Goal: Information Seeking & Learning: Learn about a topic

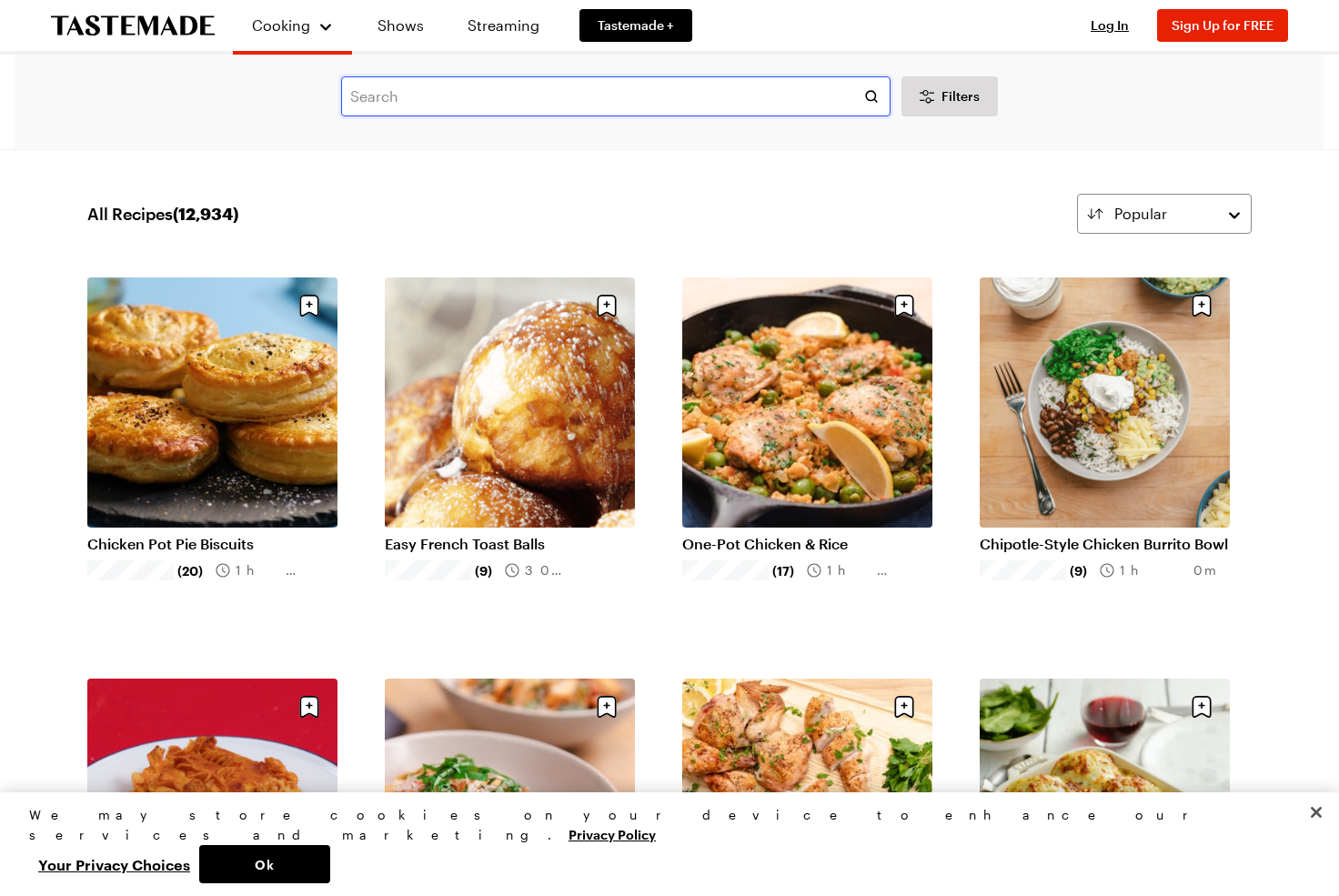
click at [454, 105] on input "text" at bounding box center [615, 96] width 549 height 40
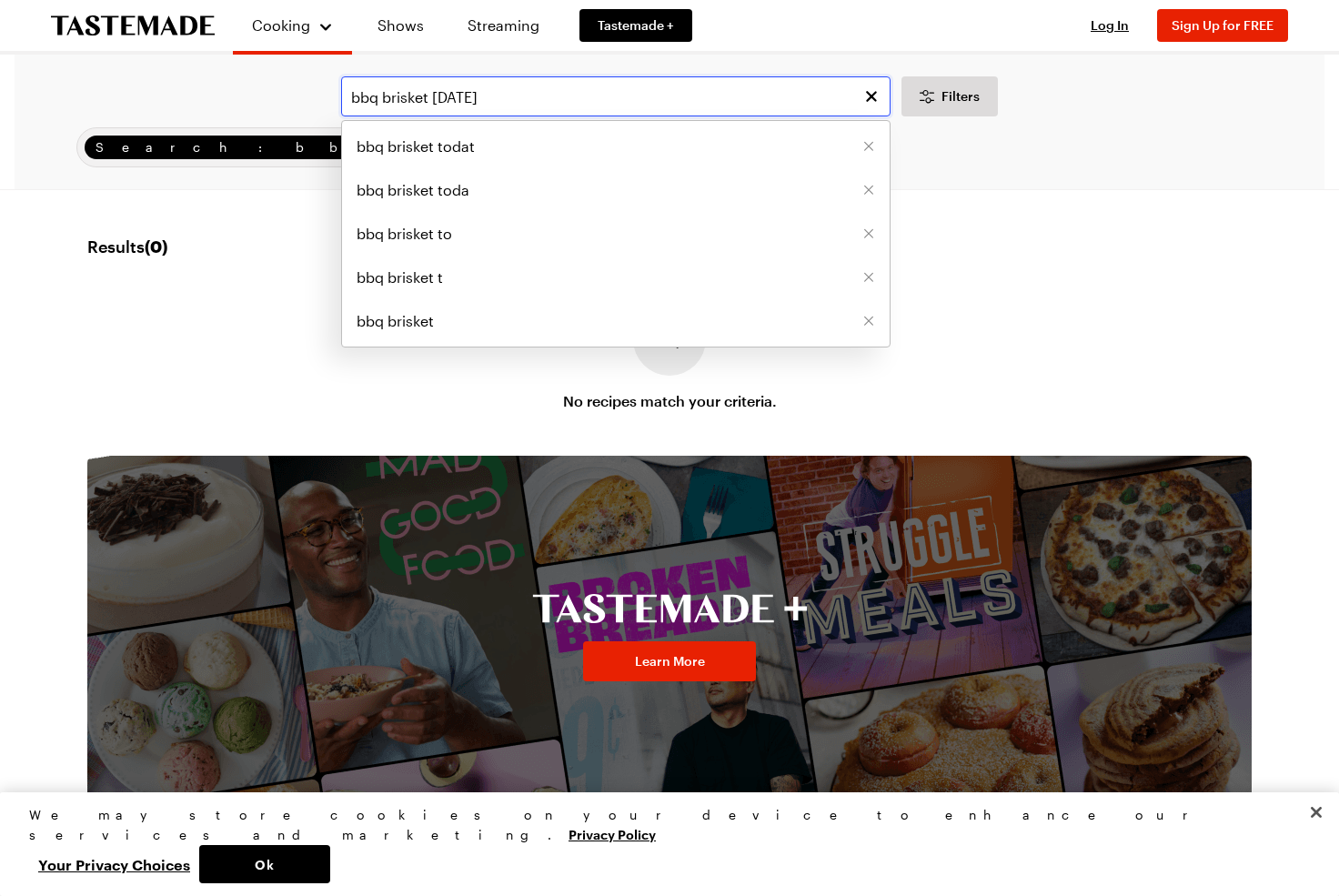
type input "bbq brisket [DATE]"
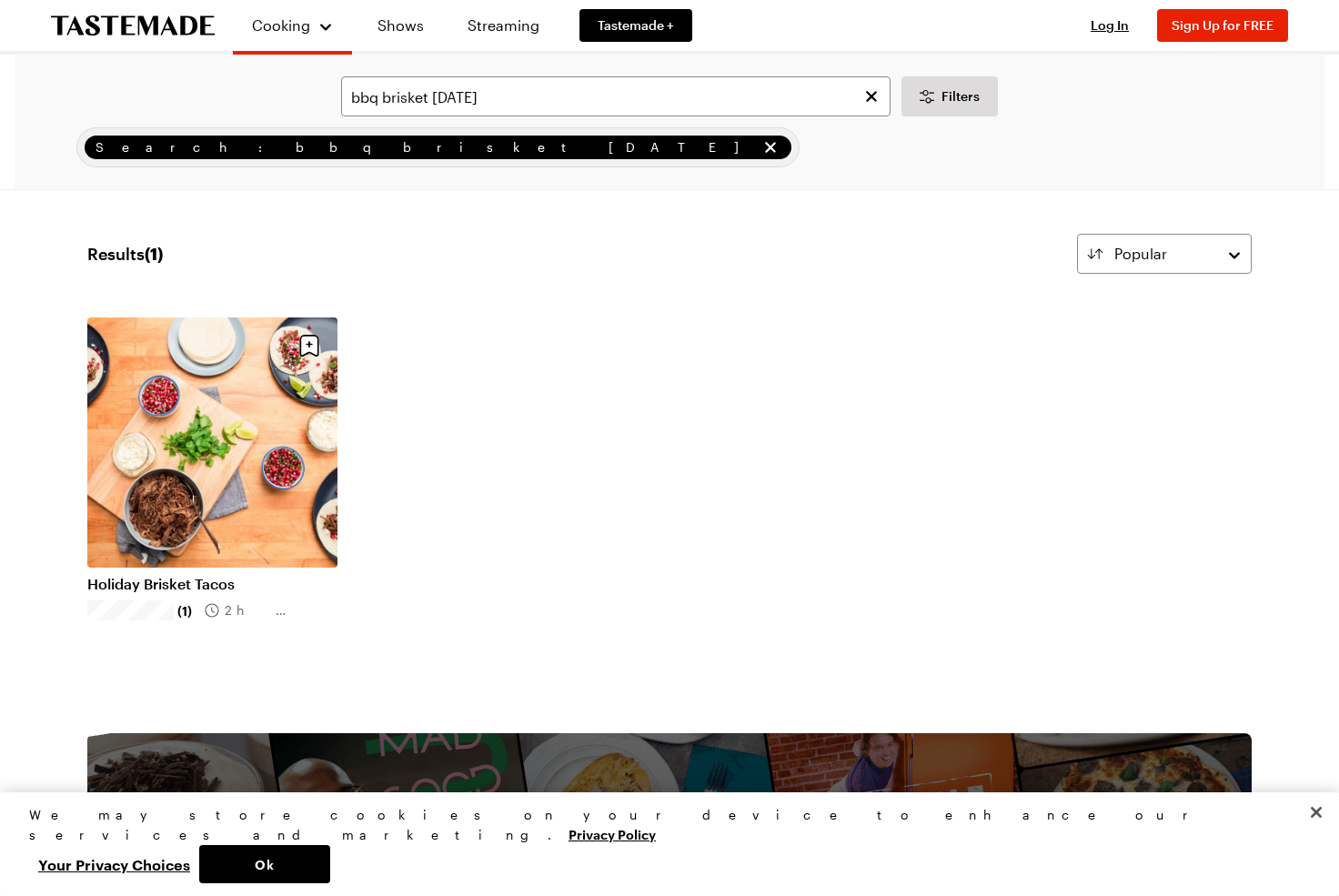
scroll to position [635, 0]
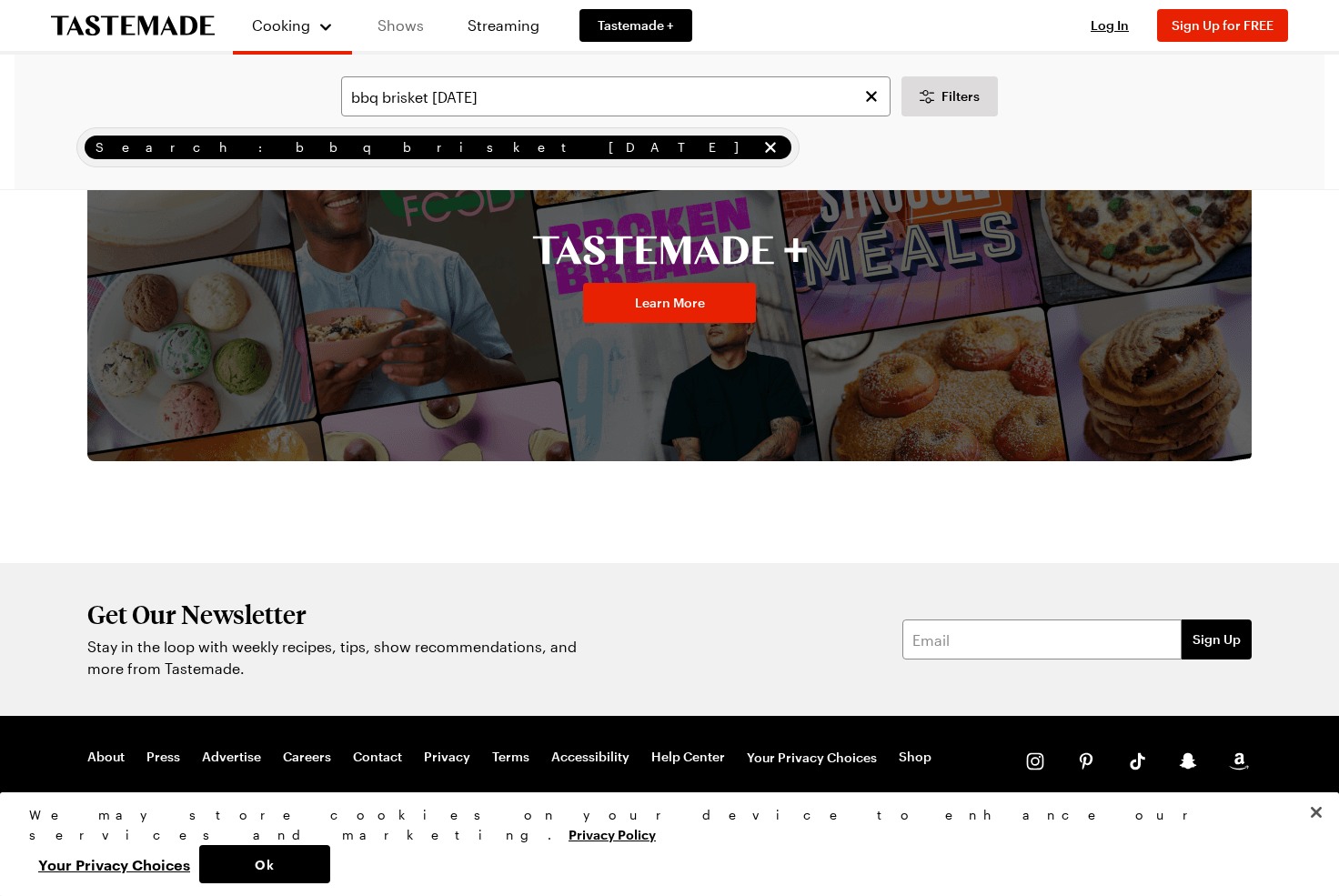
click at [397, 29] on link "Shows" at bounding box center [399, 25] width 82 height 51
click at [398, 26] on link "Shows" at bounding box center [399, 25] width 82 height 51
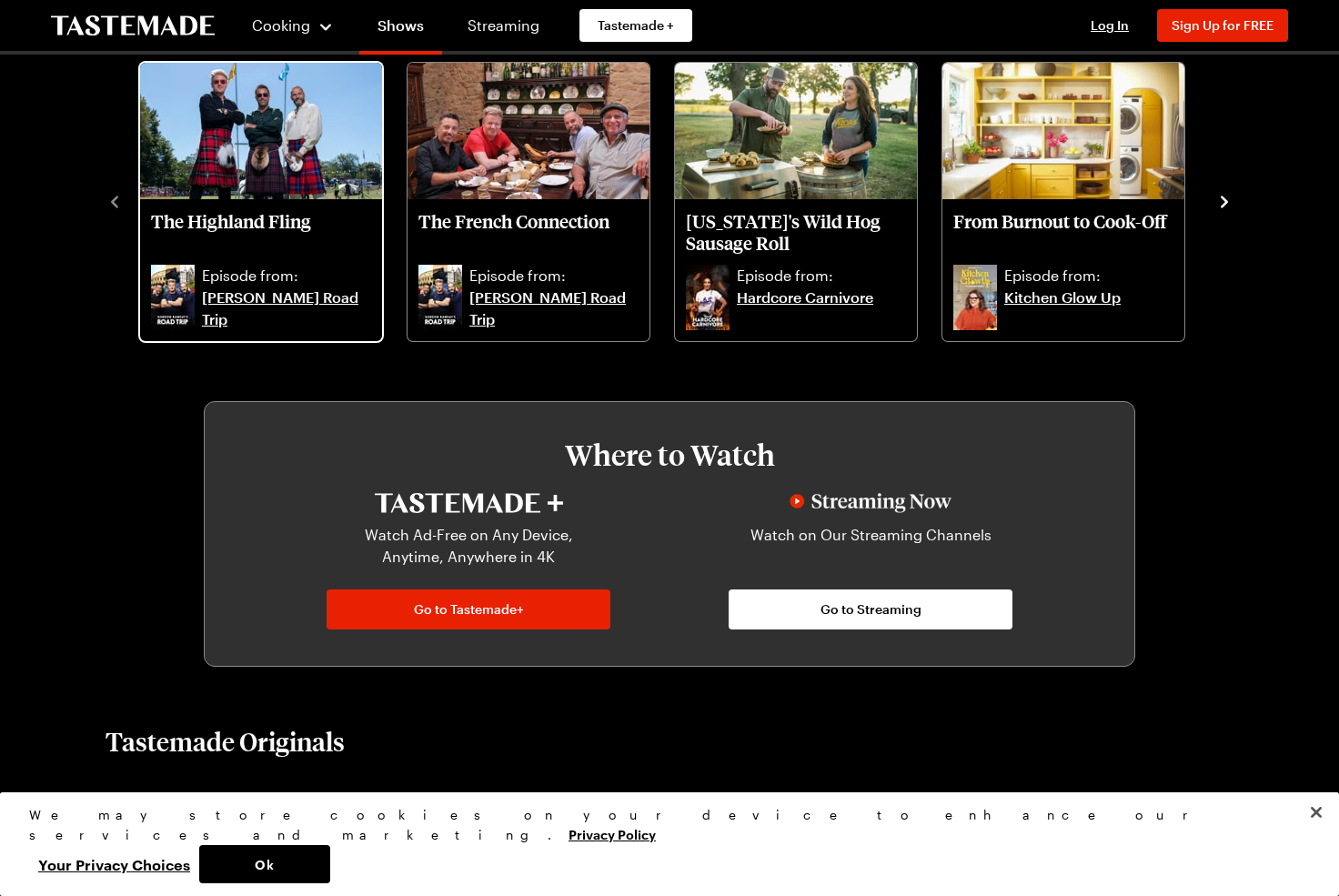
scroll to position [672, 0]
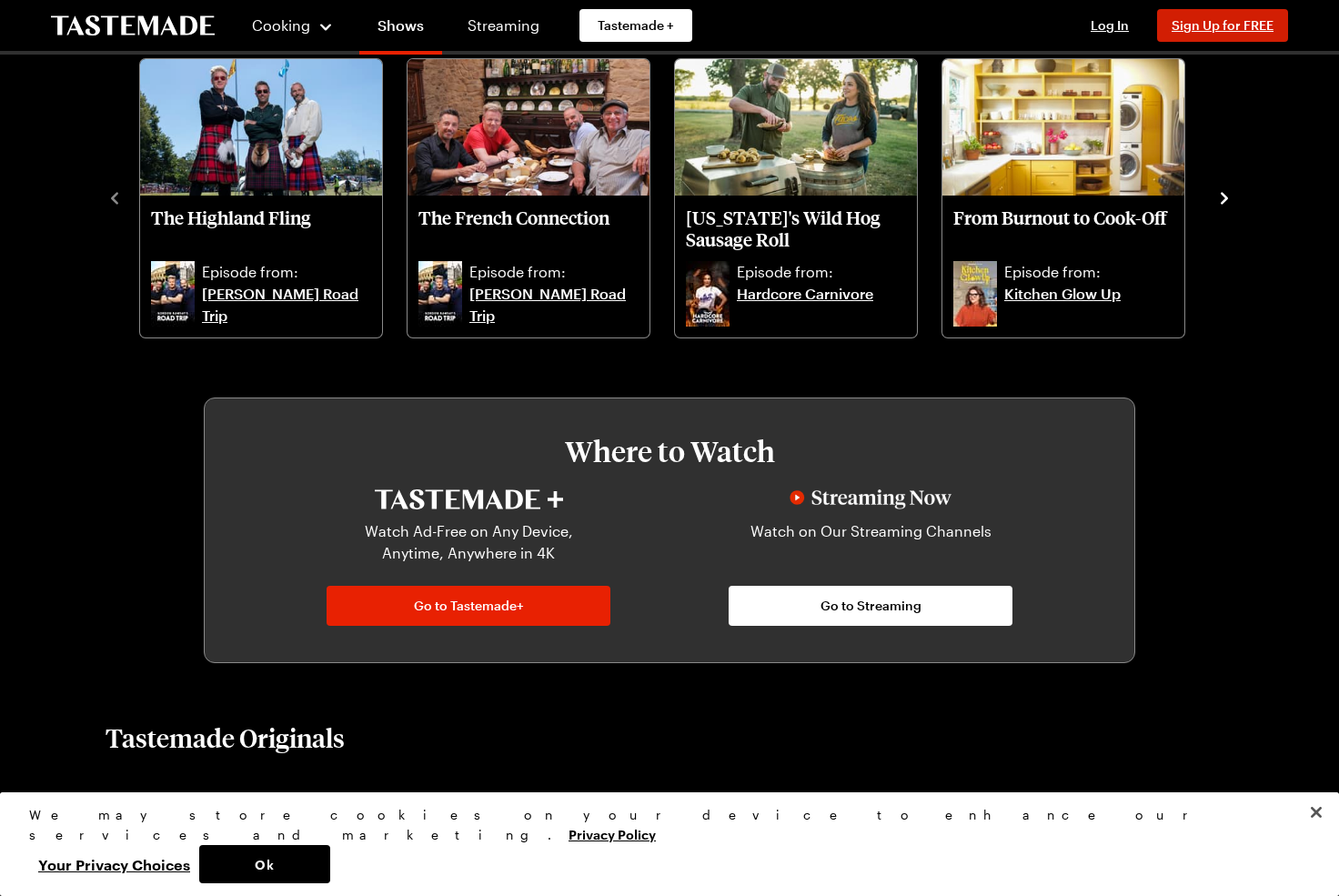
click at [1249, 37] on button "Sign Up for FREE" at bounding box center [1222, 25] width 131 height 33
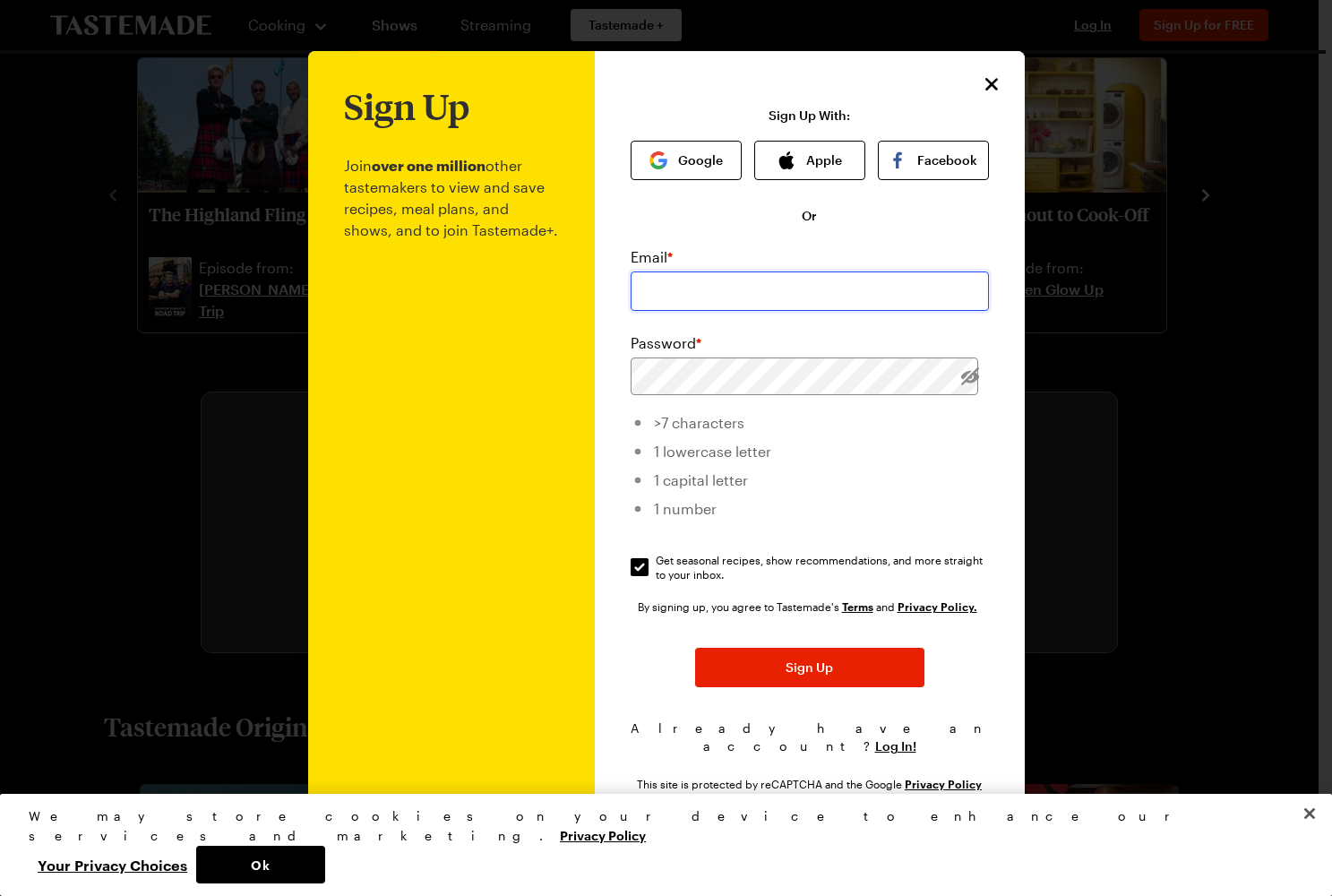
click at [678, 286] on input "email" at bounding box center [810, 291] width 358 height 39
type input "[EMAIL_ADDRESS][PERSON_NAME][DOMAIN_NAME]"
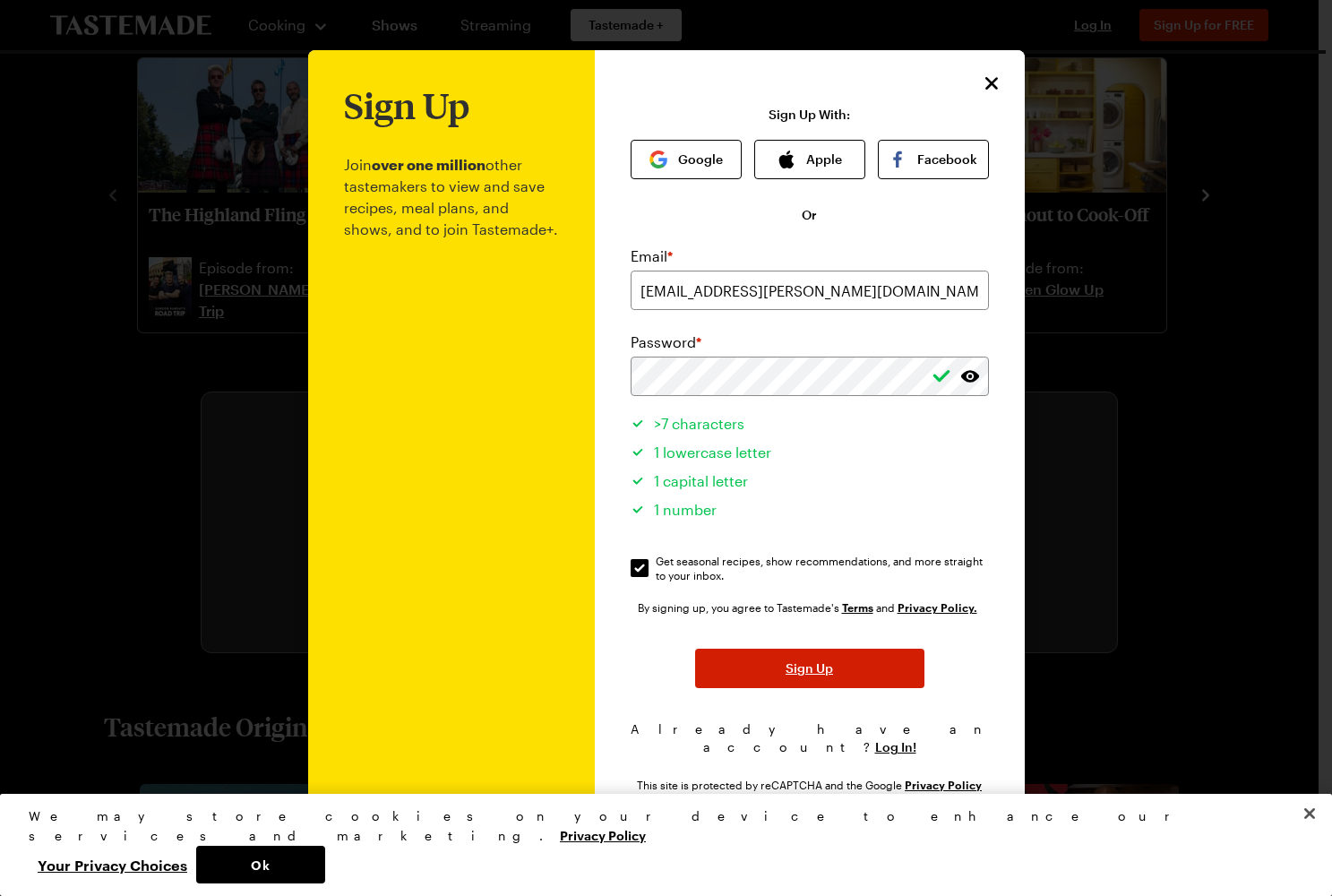
click at [773, 675] on button "Sign Up" at bounding box center [810, 668] width 229 height 39
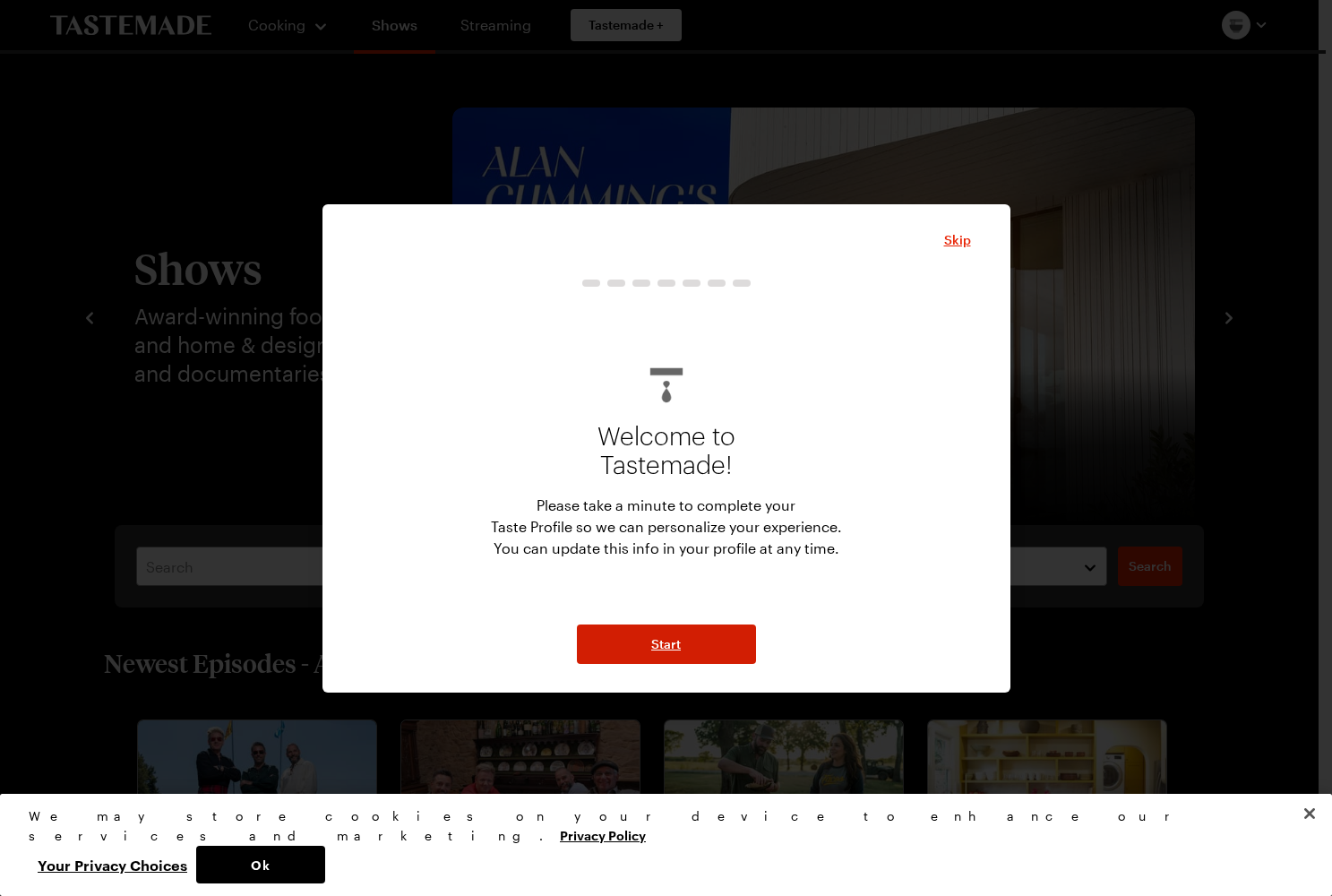
click at [637, 658] on button "Start" at bounding box center [667, 644] width 180 height 39
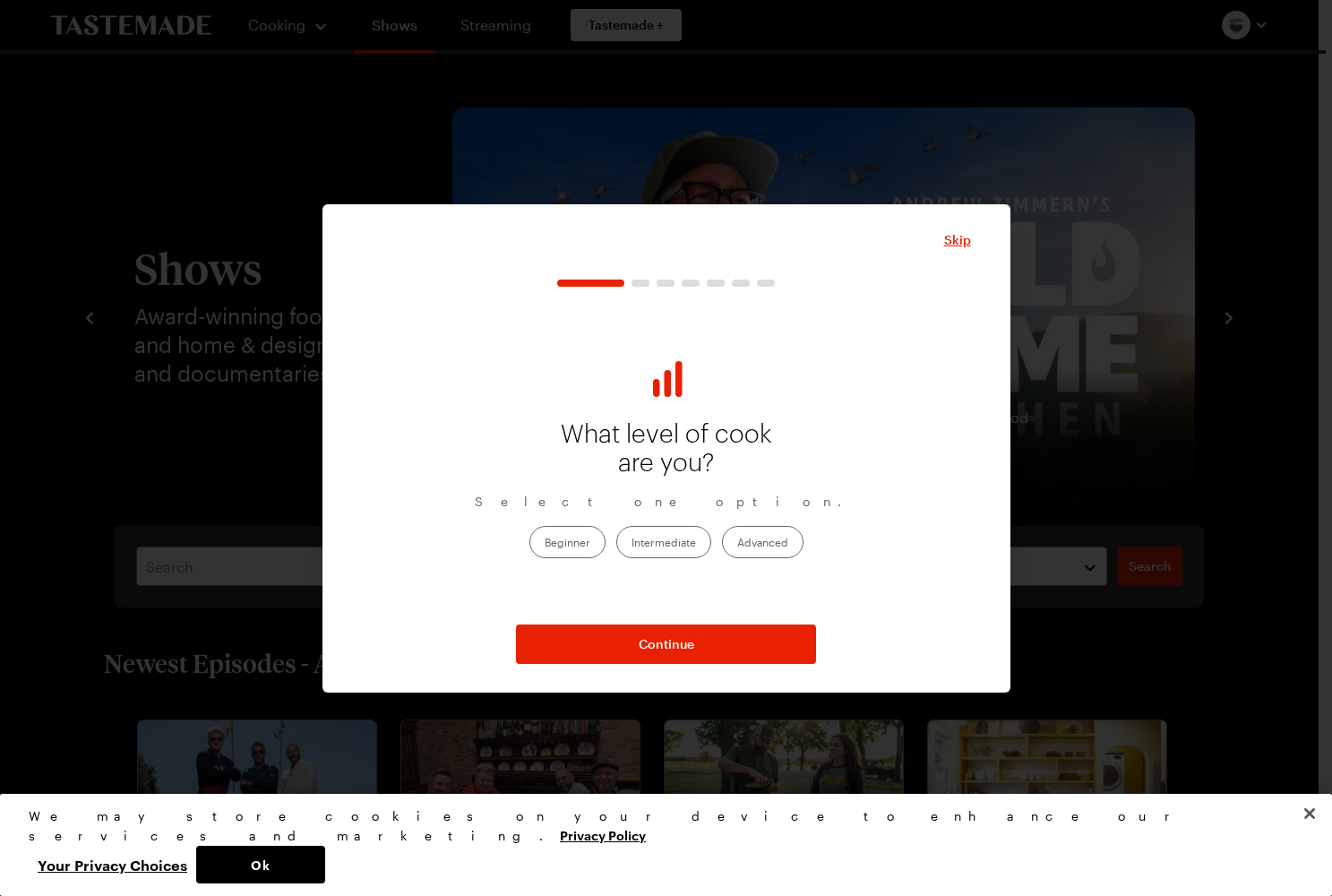
click at [773, 560] on div "What level of cook are you? Select one option. Beginner Intermediate Advanced" at bounding box center [667, 456] width 609 height 316
click at [775, 547] on label "Advanced" at bounding box center [763, 542] width 81 height 32
click at [737, 544] on input "Advanced" at bounding box center [737, 544] width 0 height 0
click at [643, 632] on button "Continue" at bounding box center [666, 644] width 300 height 39
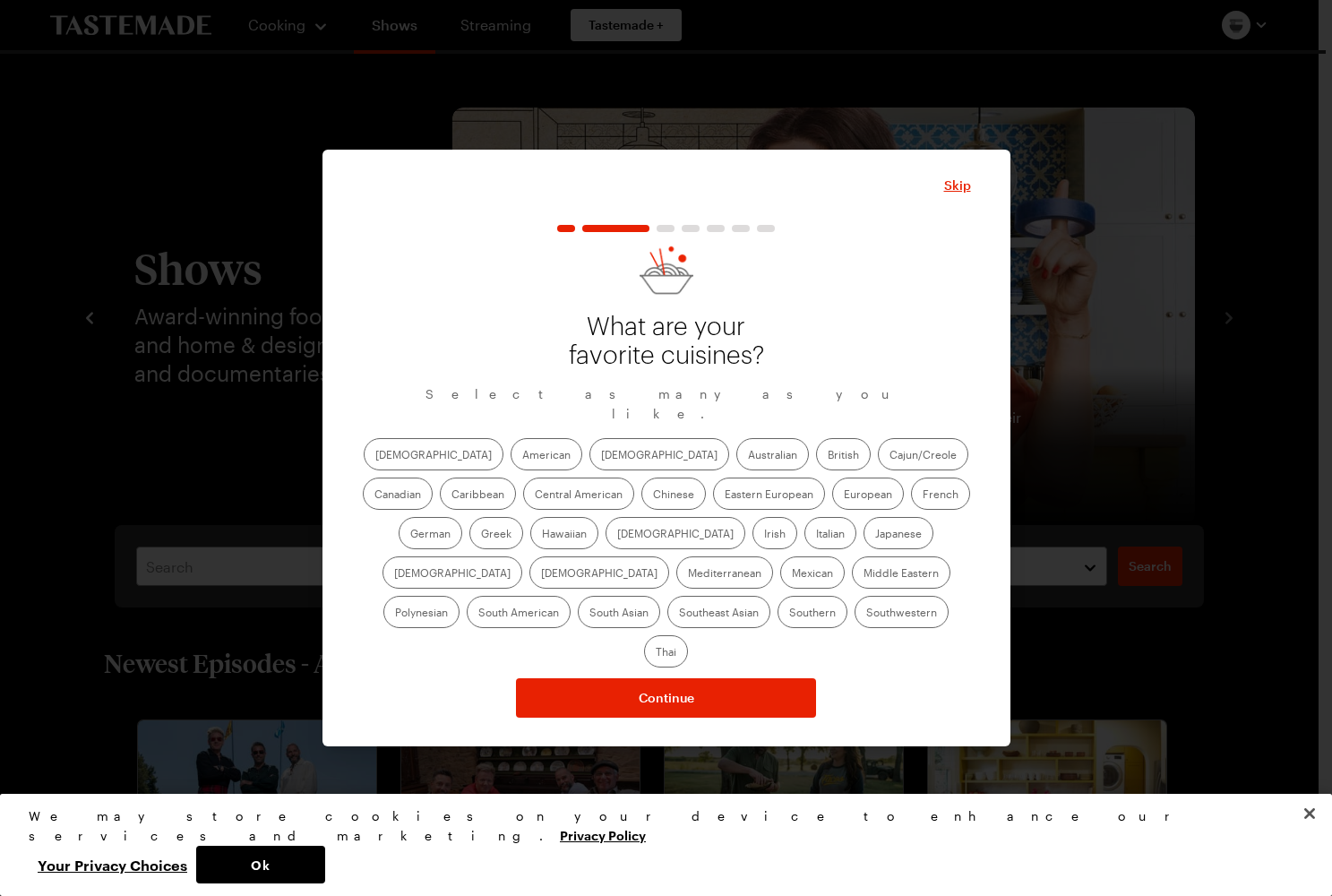
click at [511, 467] on label "American" at bounding box center [546, 454] width 71 height 32
click at [522, 456] on input "American" at bounding box center [522, 456] width 0 height 0
click at [590, 470] on label "[DEMOGRAPHIC_DATA]" at bounding box center [659, 454] width 140 height 32
click at [602, 456] on input "[DEMOGRAPHIC_DATA]" at bounding box center [602, 456] width 0 height 0
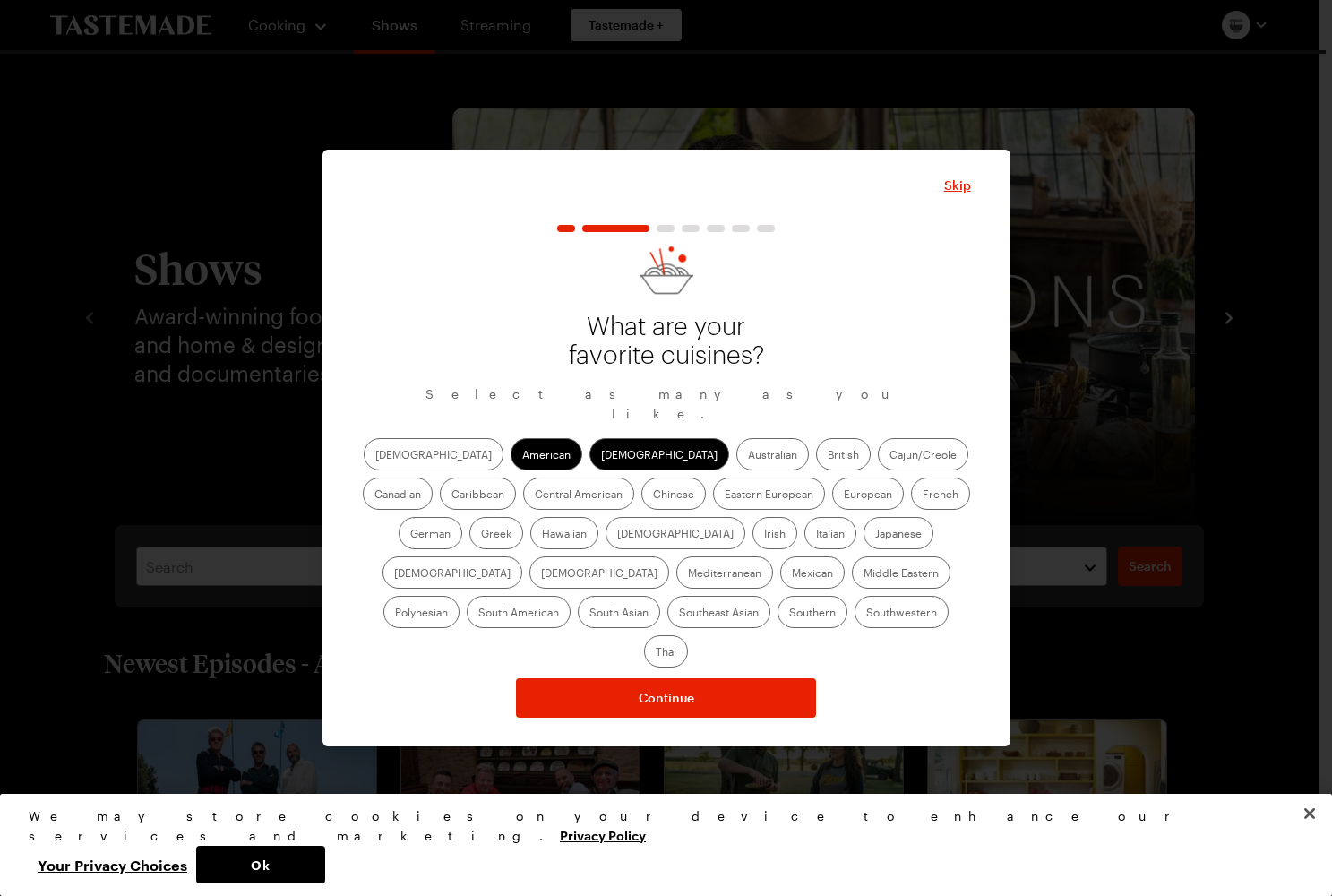
click at [816, 466] on label "British" at bounding box center [844, 454] width 55 height 32
click at [828, 456] on input "British" at bounding box center [828, 456] width 0 height 0
click at [878, 463] on label "Cajun/Creole" at bounding box center [923, 454] width 91 height 32
click at [890, 456] on input "Cajun/Creole" at bounding box center [890, 456] width 0 height 0
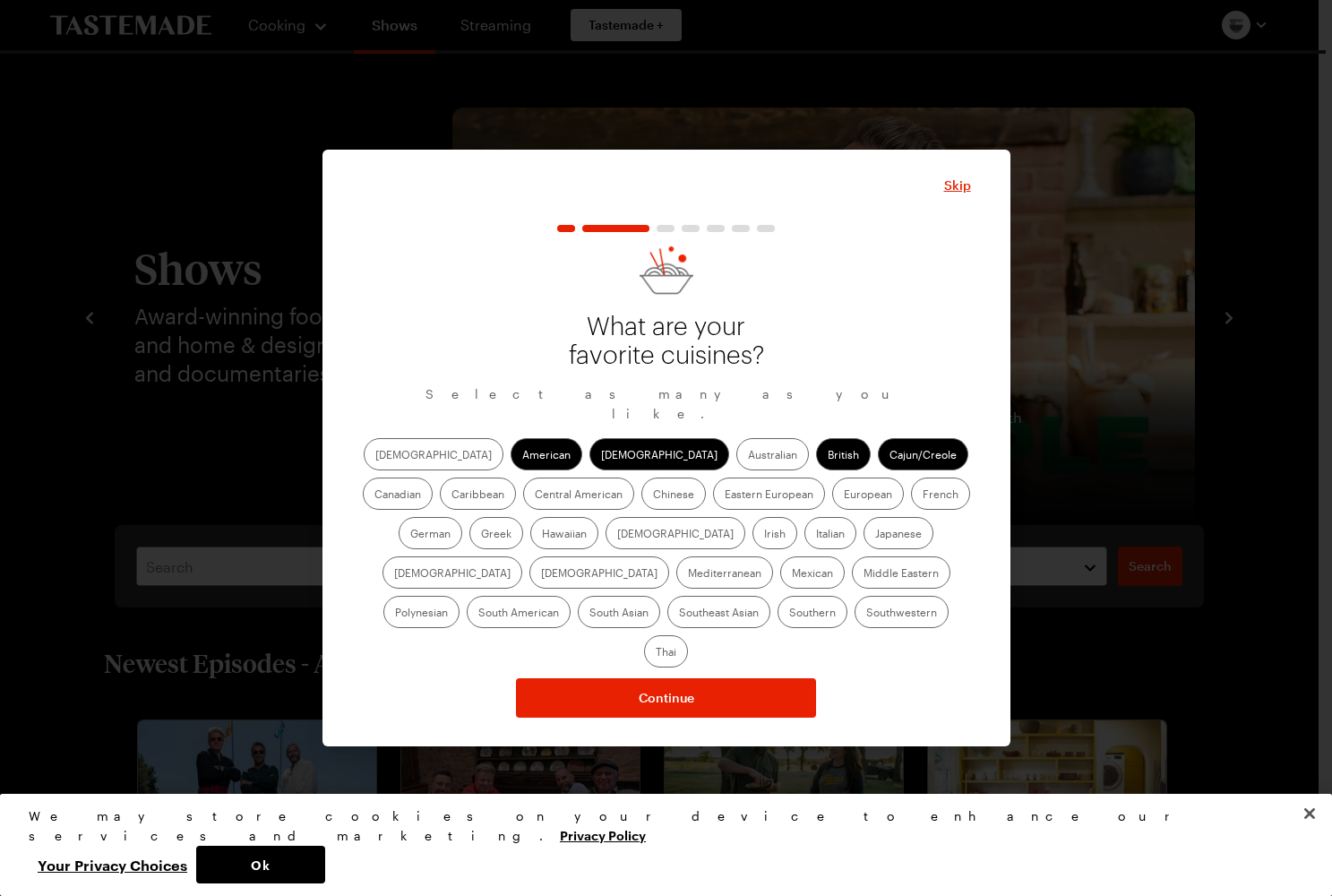
click at [523, 495] on label "Central American" at bounding box center [579, 493] width 111 height 32
click at [535, 495] on American "Central American" at bounding box center [535, 495] width 0 height 0
click at [911, 508] on label "French" at bounding box center [940, 493] width 60 height 32
click at [923, 495] on input "French" at bounding box center [923, 495] width 0 height 0
click at [462, 516] on label "German" at bounding box center [430, 532] width 63 height 32
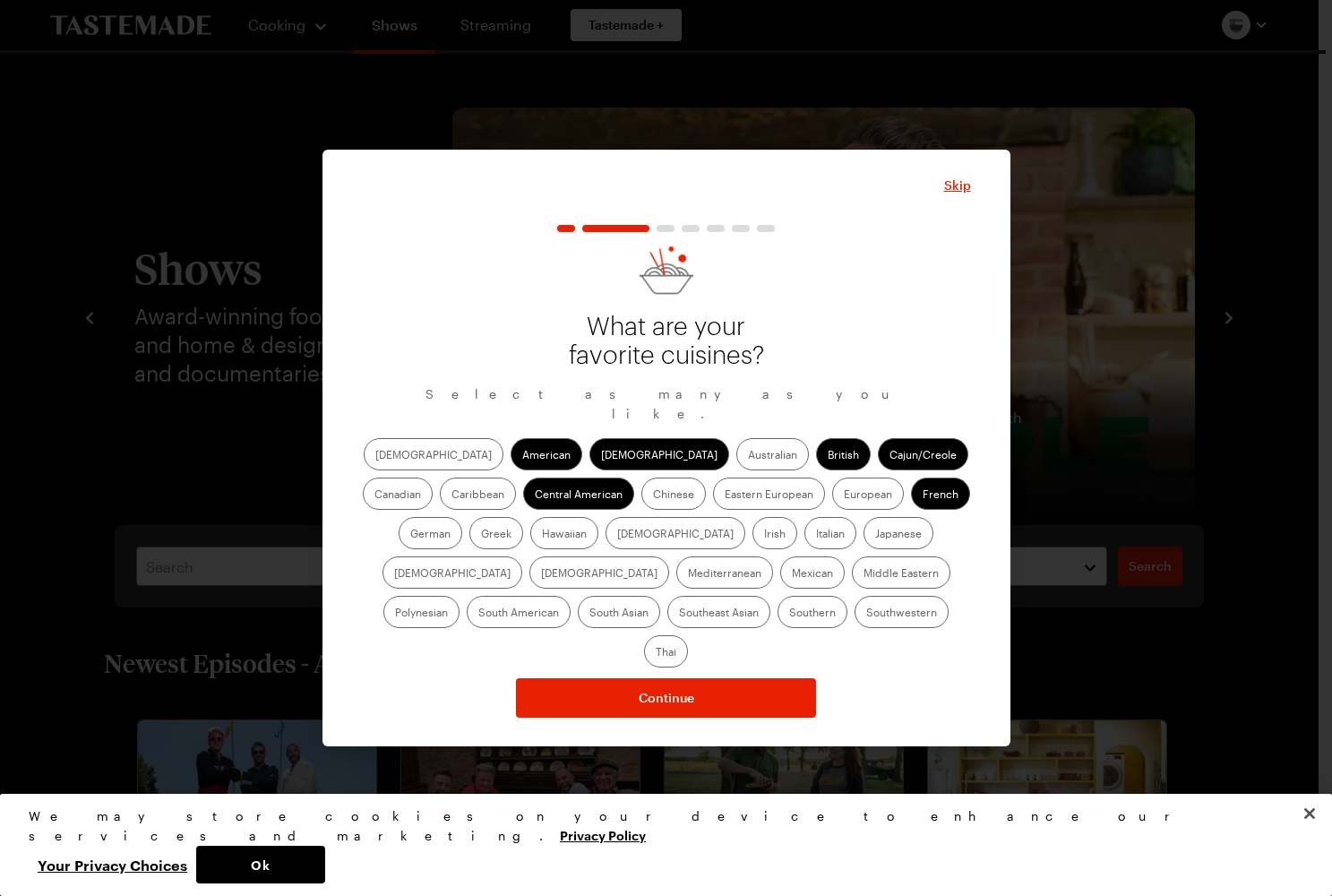
click at [410, 535] on input "German" at bounding box center [410, 535] width 0 height 0
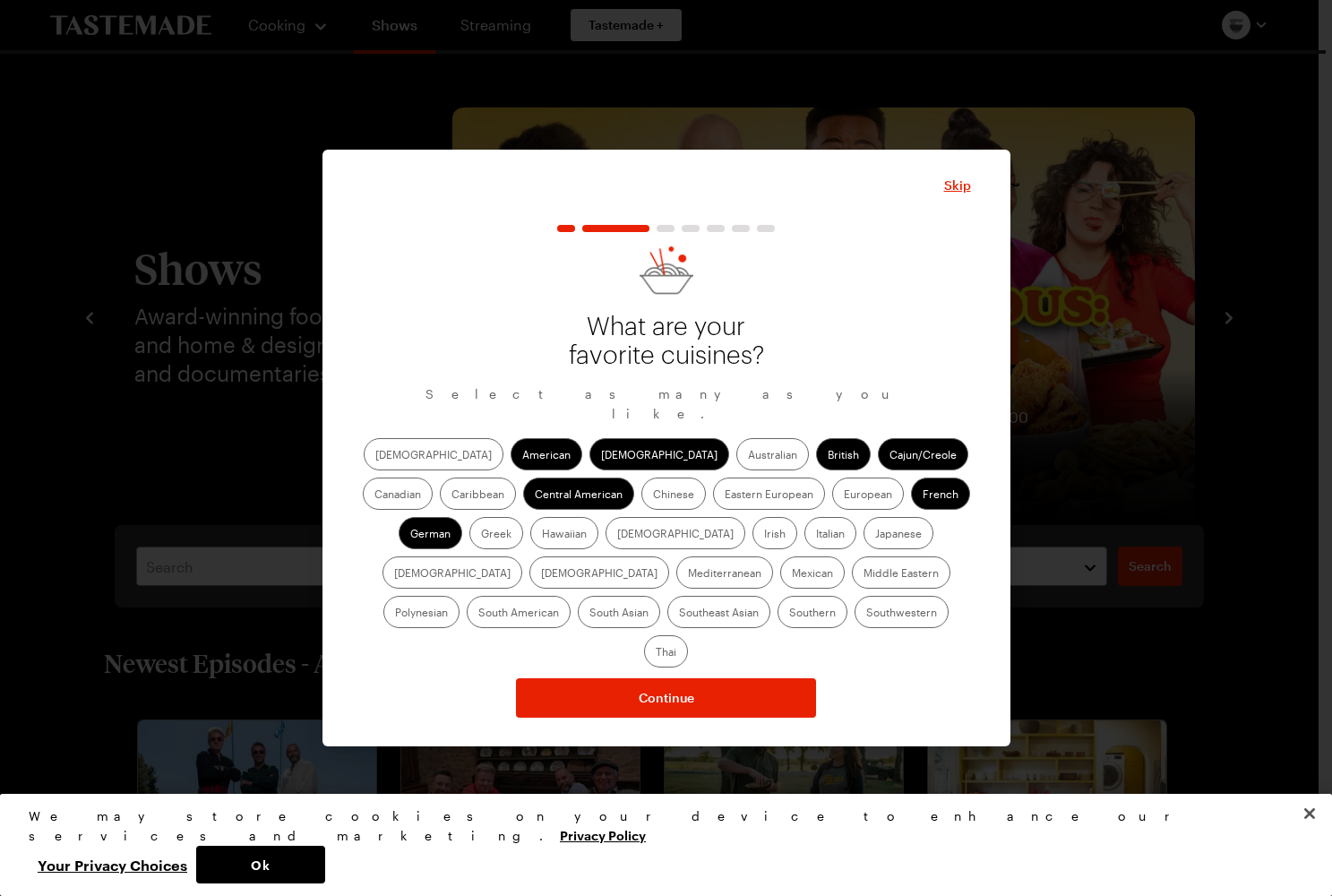
click at [832, 503] on label "European" at bounding box center [867, 493] width 71 height 32
click at [844, 495] on input "European" at bounding box center [844, 495] width 0 height 0
click at [805, 547] on label "Italian" at bounding box center [830, 532] width 52 height 32
click at [816, 535] on input "Italian" at bounding box center [816, 535] width 0 height 0
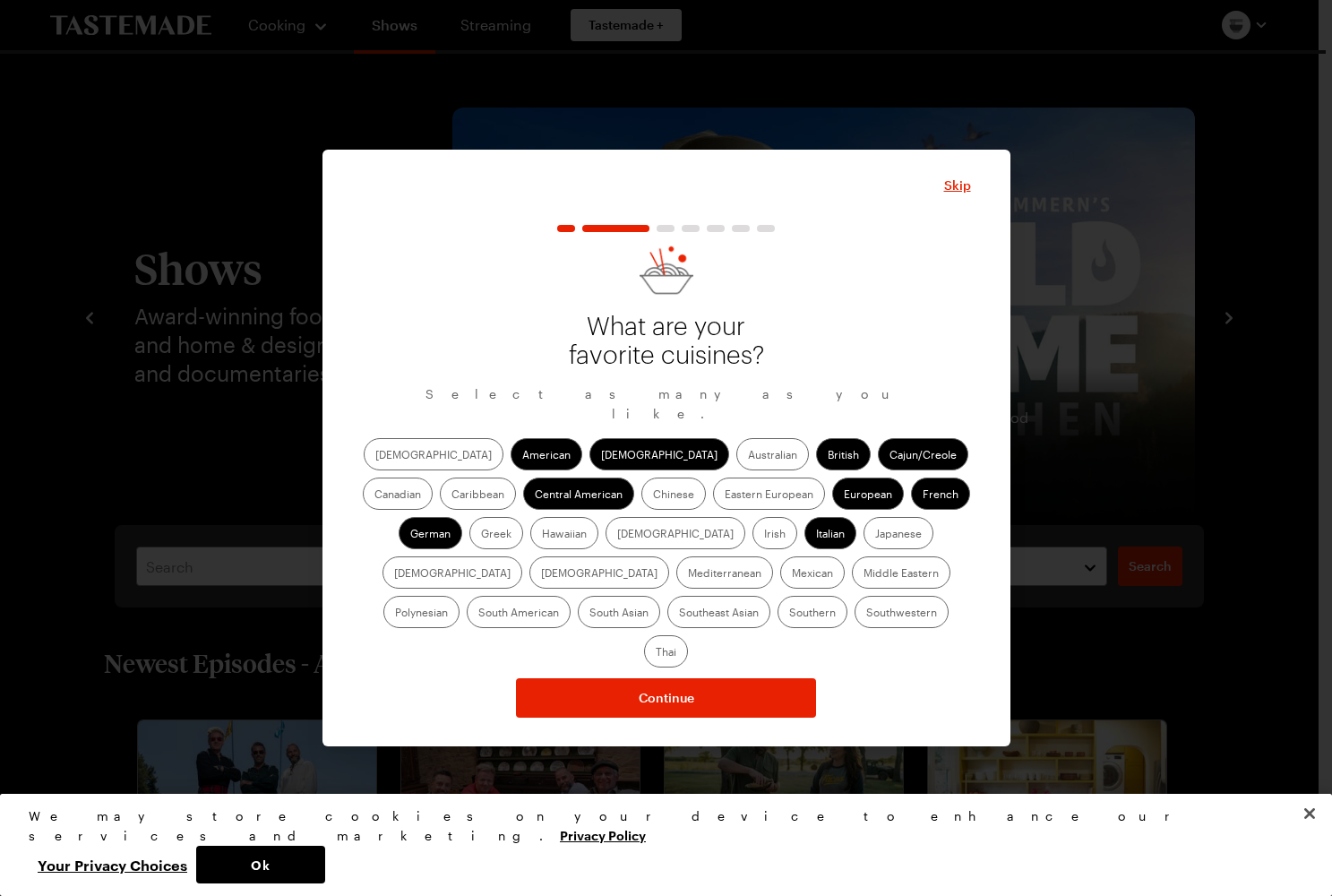
click at [660, 595] on label "South Asian" at bounding box center [619, 611] width 82 height 32
click at [590, 614] on Asian "South Asian" at bounding box center [590, 614] width 0 height 0
click at [780, 587] on label "Mexican" at bounding box center [812, 572] width 64 height 32
click at [792, 574] on input "Mexican" at bounding box center [792, 574] width 0 height 0
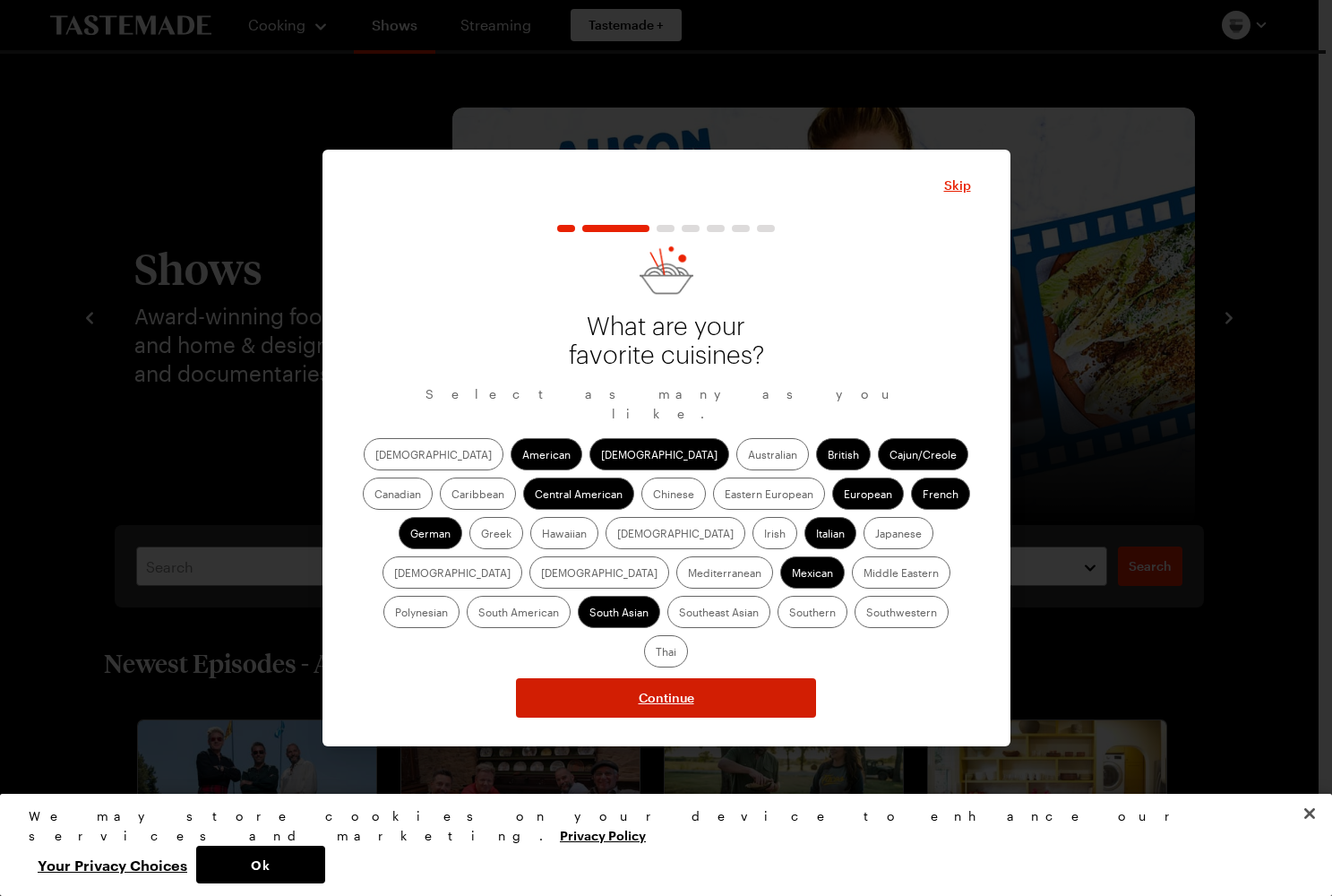
click at [646, 683] on button "Continue" at bounding box center [666, 698] width 300 height 39
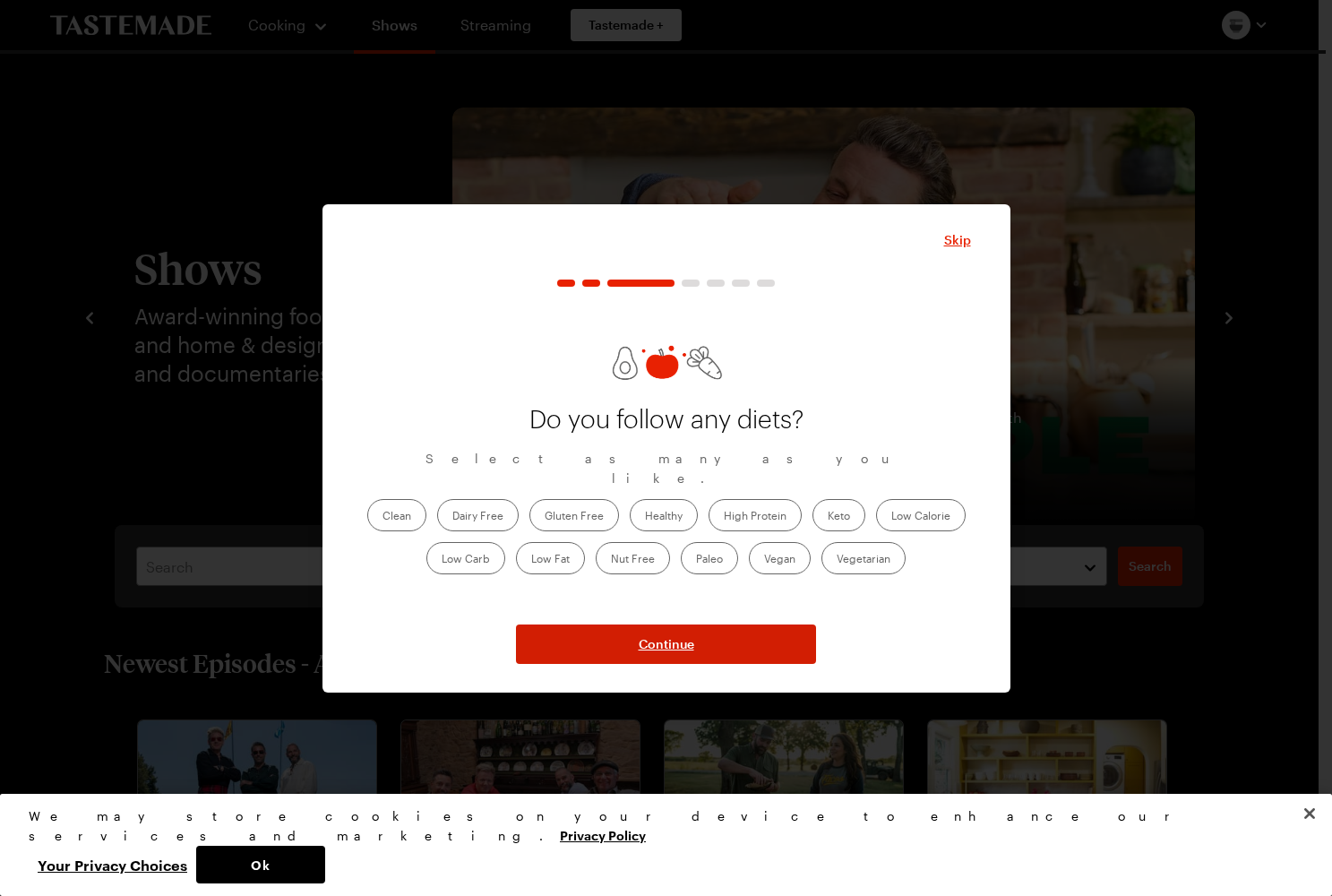
click at [658, 660] on button "Continue" at bounding box center [666, 644] width 300 height 39
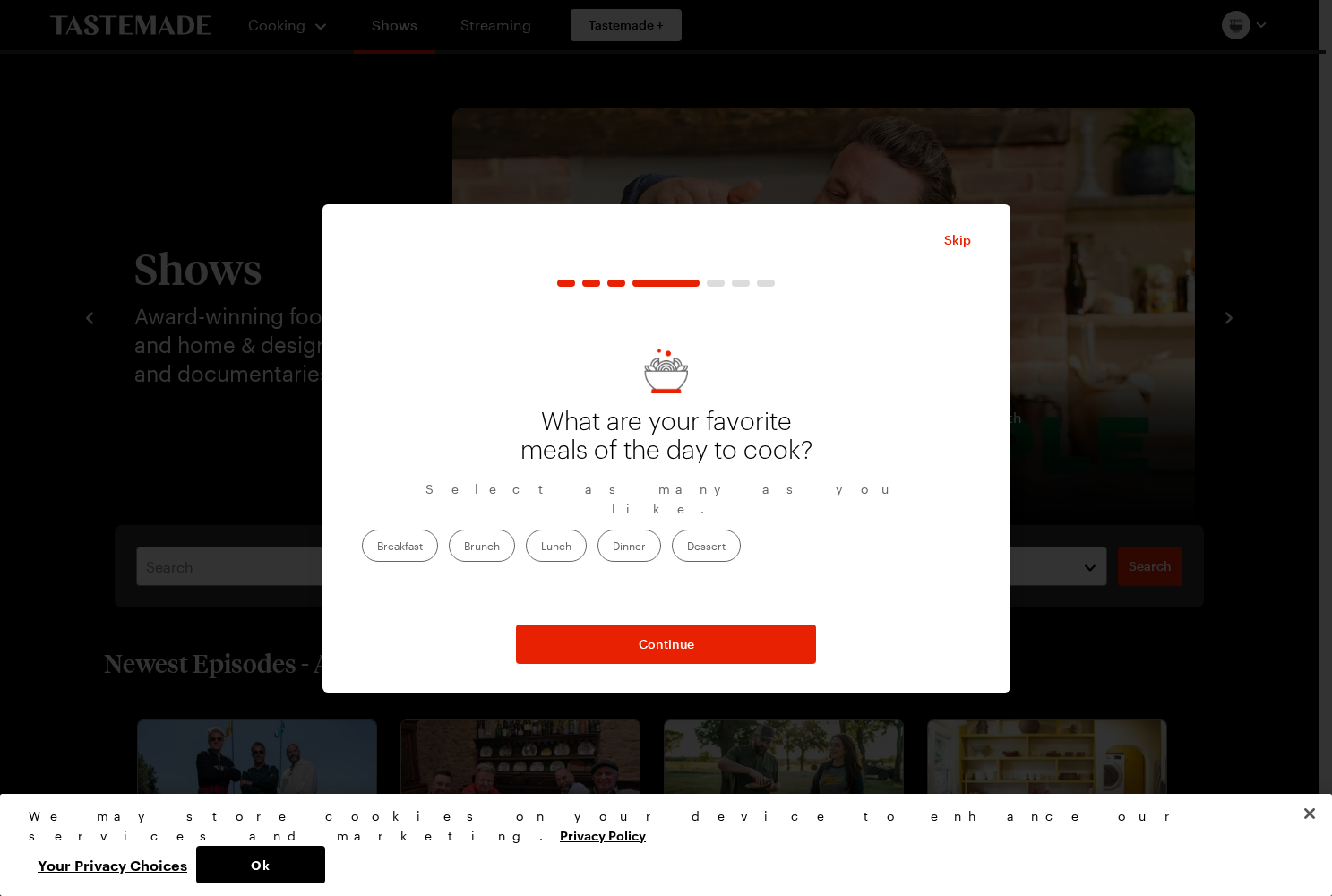
click at [661, 545] on label "Dinner" at bounding box center [629, 545] width 63 height 32
click at [613, 548] on input "Dinner" at bounding box center [613, 548] width 0 height 0
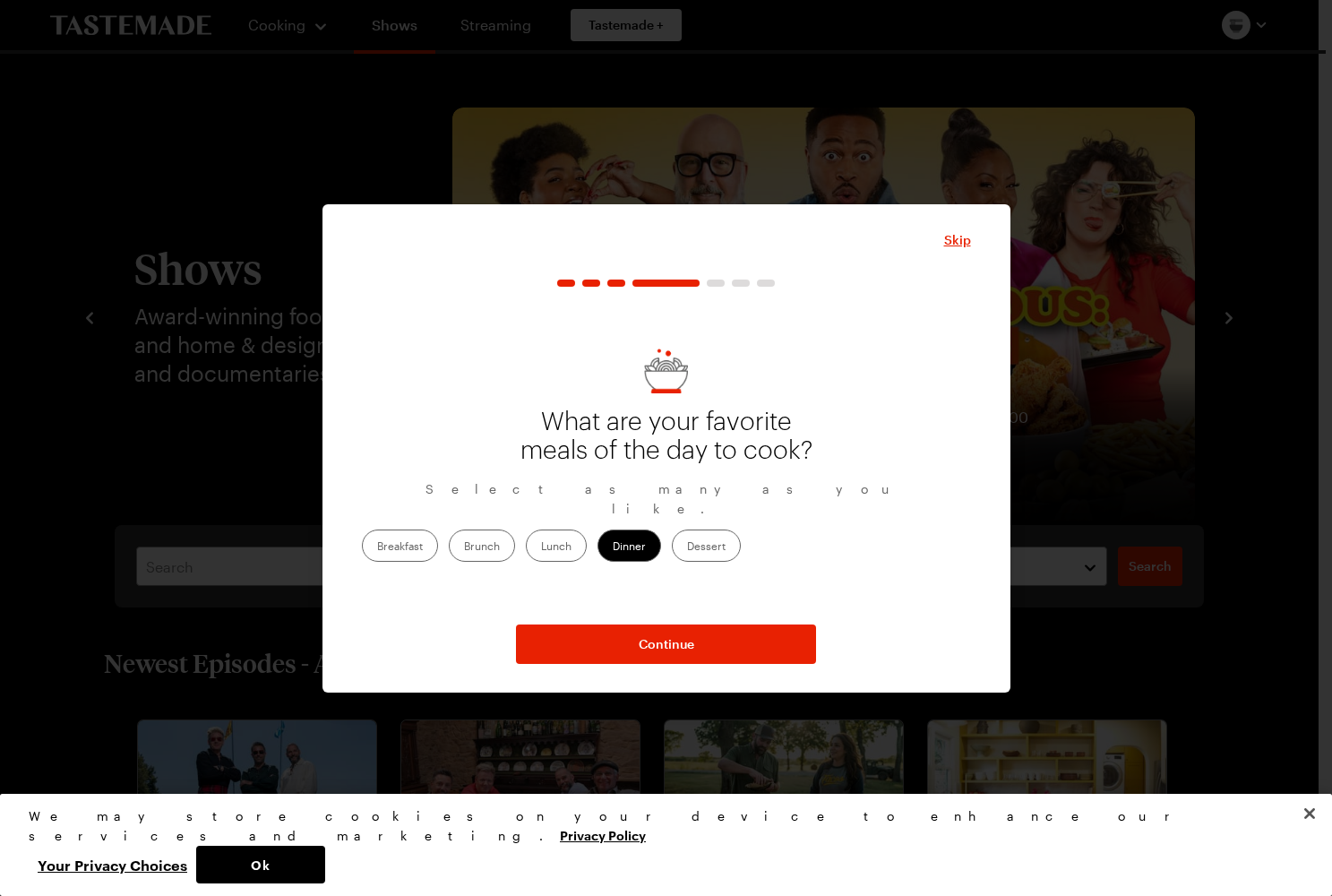
click at [587, 544] on label "Lunch" at bounding box center [557, 545] width 61 height 32
click at [541, 548] on input "Lunch" at bounding box center [541, 548] width 0 height 0
click at [438, 529] on label "Breakfast" at bounding box center [400, 545] width 76 height 32
click at [377, 548] on input "Breakfast" at bounding box center [377, 548] width 0 height 0
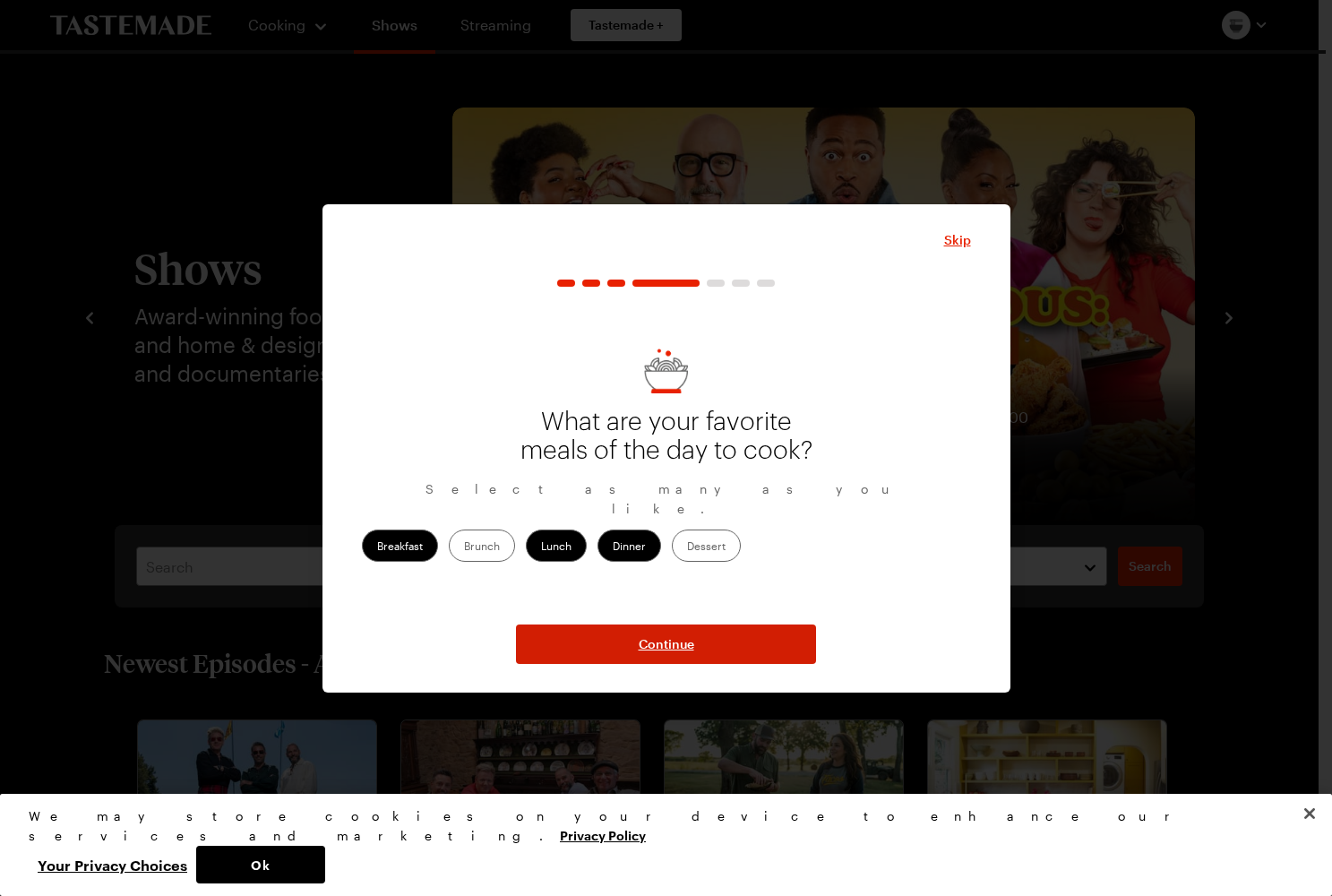
click at [670, 655] on button "Continue" at bounding box center [666, 644] width 300 height 39
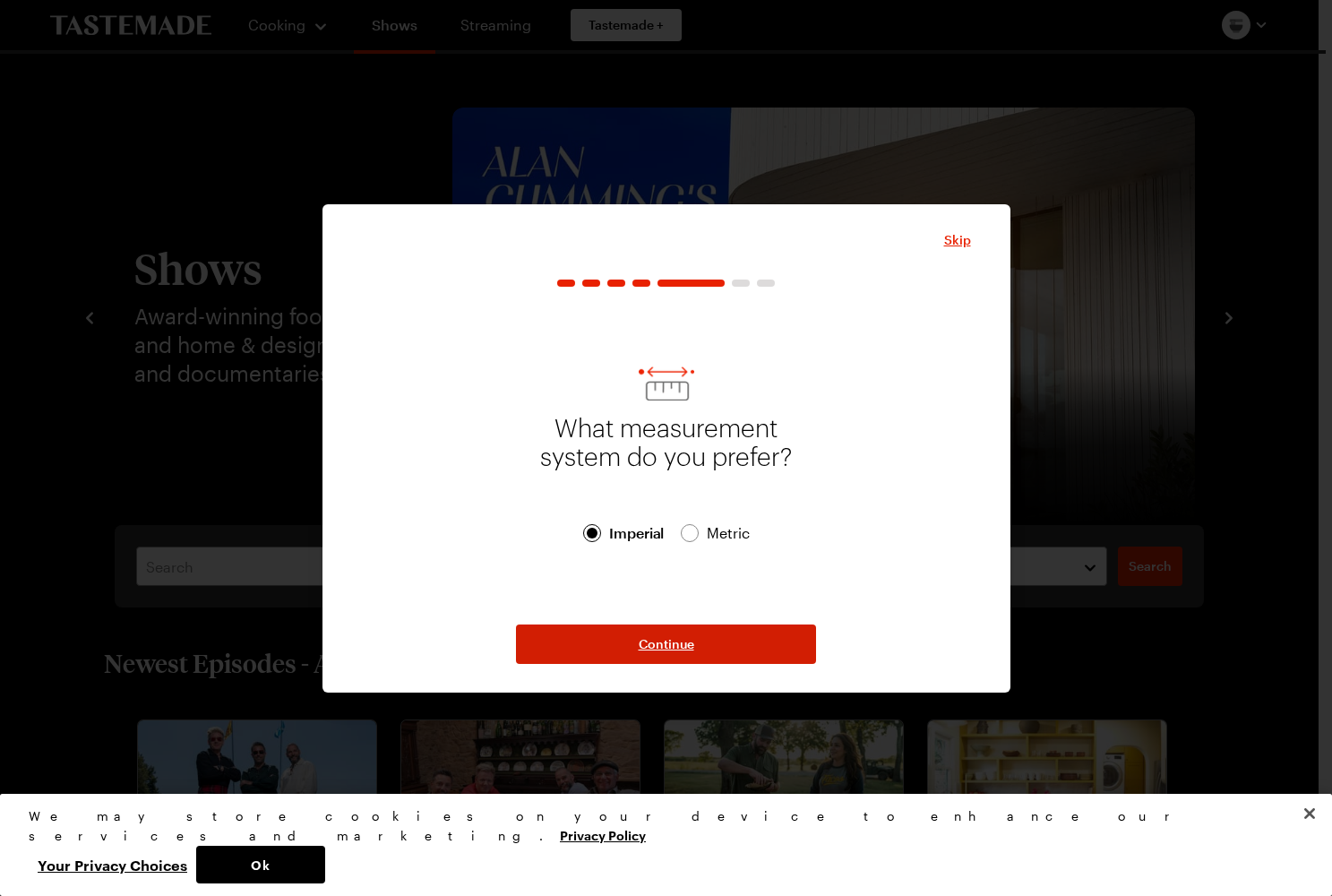
click at [666, 640] on span "Continue" at bounding box center [666, 644] width 56 height 18
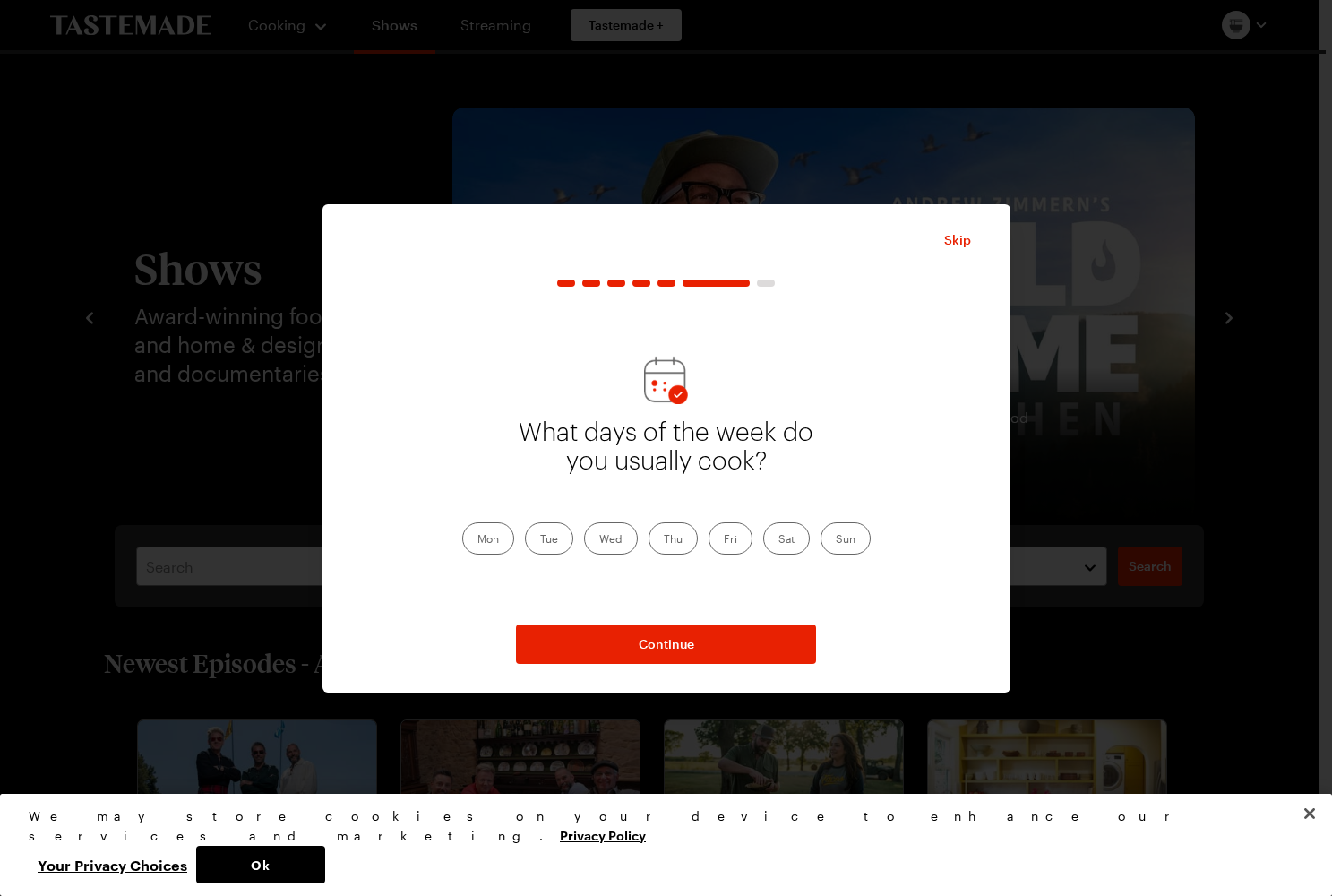
click at [836, 532] on label "Sun" at bounding box center [846, 538] width 50 height 32
click at [836, 540] on input "Sun" at bounding box center [836, 540] width 0 height 0
click at [777, 530] on label "Sat" at bounding box center [787, 538] width 47 height 32
click at [778, 540] on input "Sat" at bounding box center [778, 540] width 0 height 0
click at [723, 529] on label "Fri" at bounding box center [730, 538] width 44 height 32
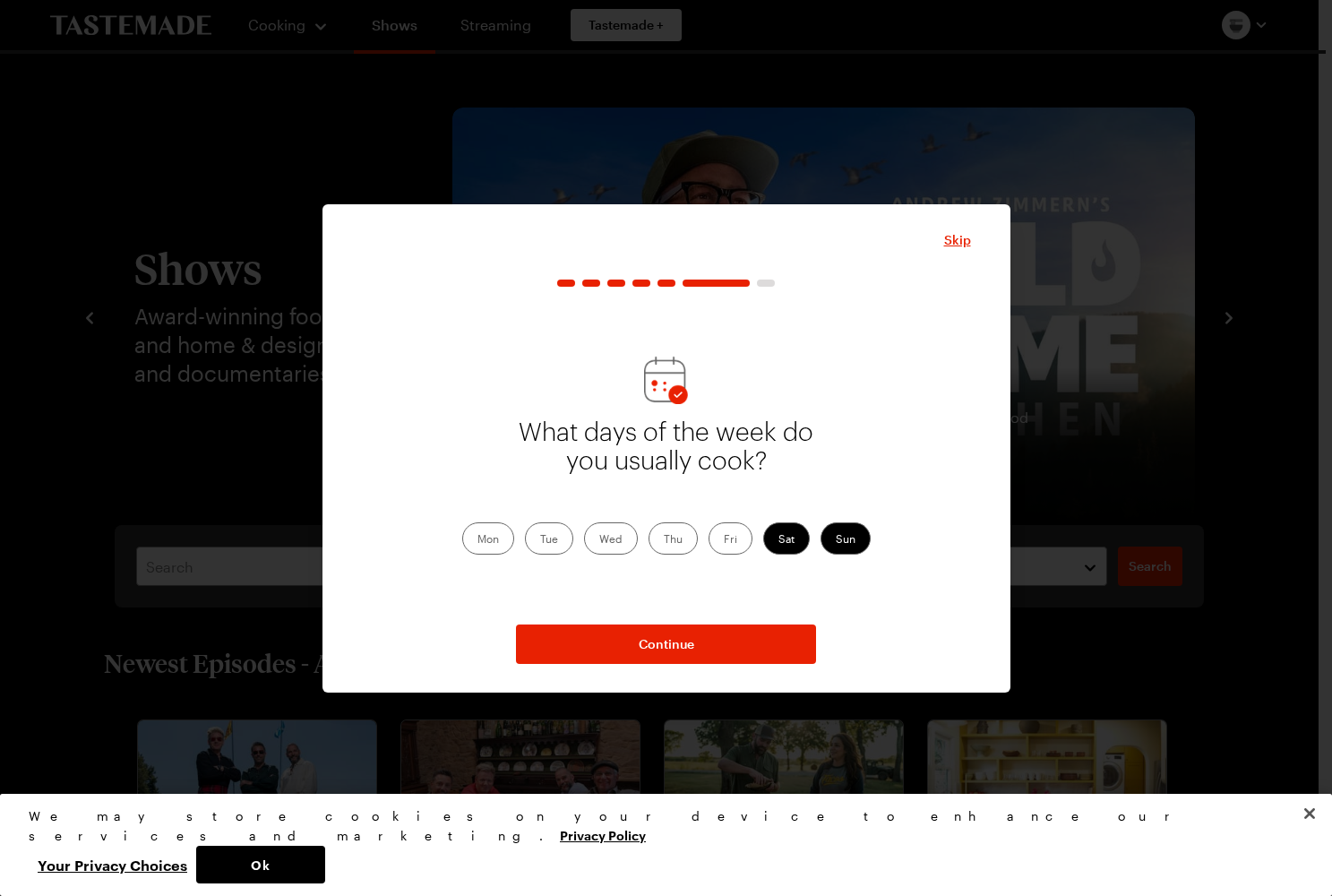
click at [724, 540] on input "Fri" at bounding box center [724, 540] width 0 height 0
click at [680, 537] on label "Thu" at bounding box center [673, 538] width 49 height 32
click at [664, 540] on input "Thu" at bounding box center [664, 540] width 0 height 0
click at [555, 542] on label "Tue" at bounding box center [550, 538] width 49 height 32
click at [540, 540] on input "Tue" at bounding box center [540, 540] width 0 height 0
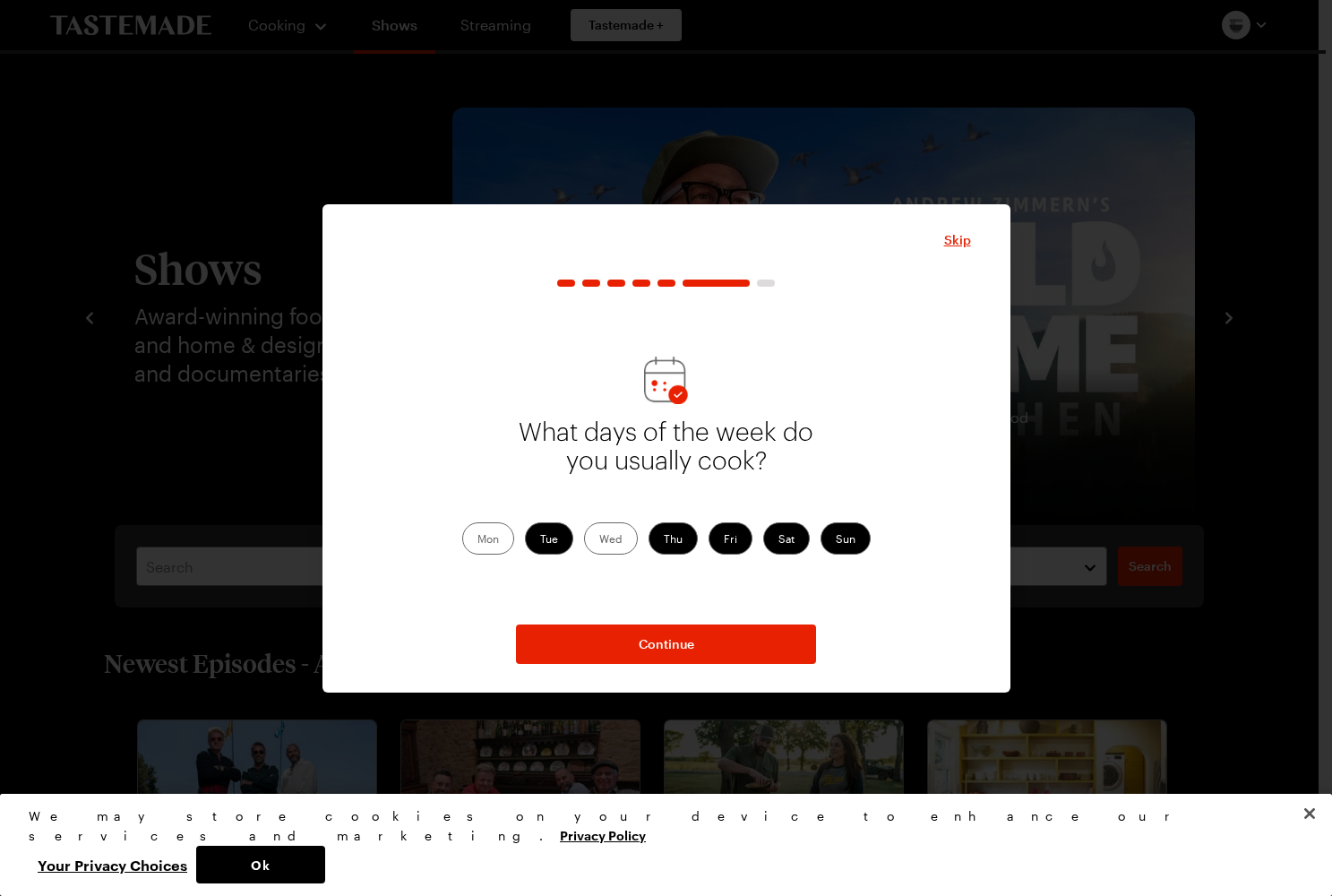
click at [665, 549] on label "Thu" at bounding box center [673, 538] width 49 height 32
click at [664, 540] on input "Thu" at bounding box center [664, 540] width 0 height 0
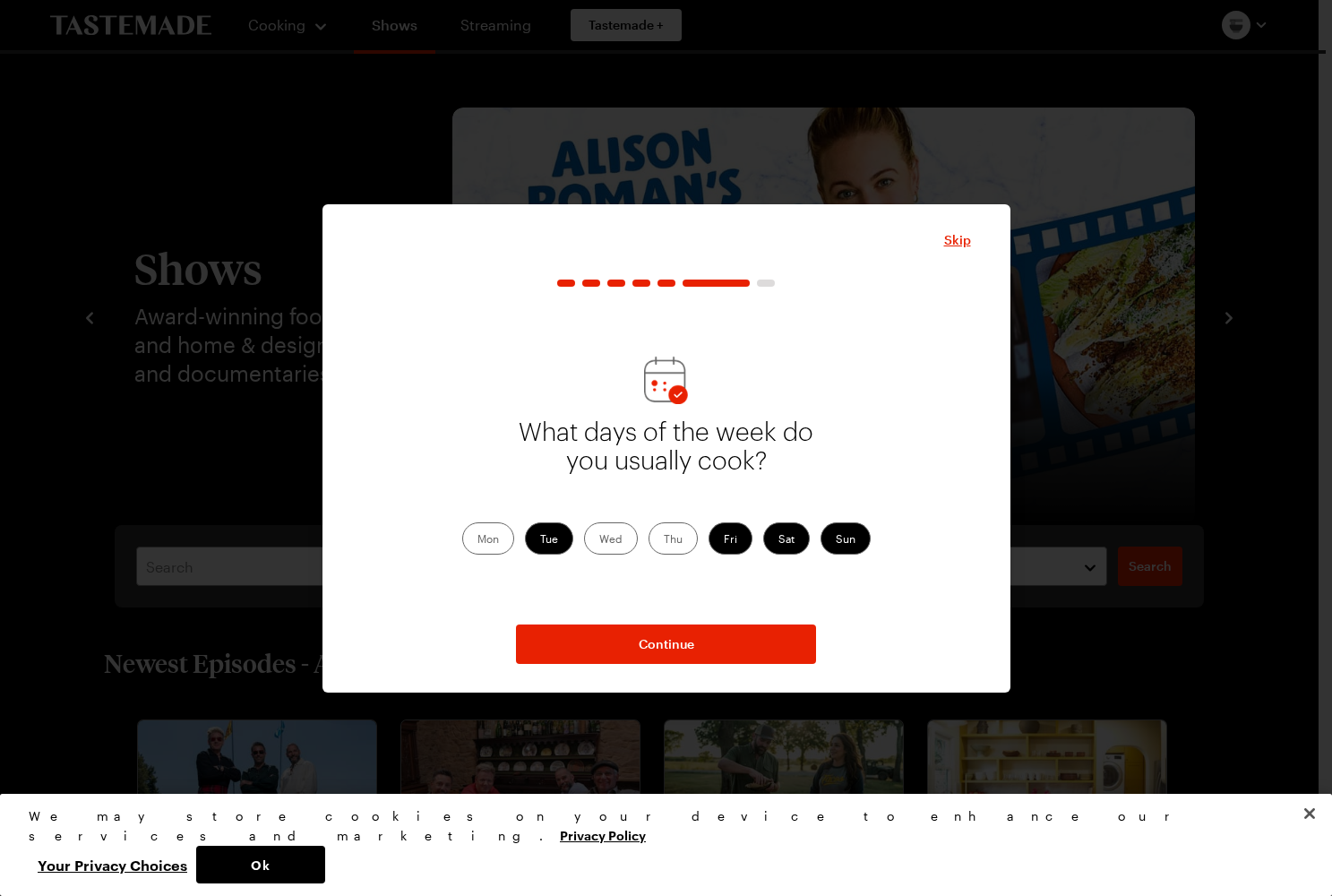
click at [606, 541] on label "Wed" at bounding box center [610, 538] width 54 height 32
click at [600, 540] on input "Wed" at bounding box center [600, 540] width 0 height 0
click at [691, 542] on label "Thu" at bounding box center [673, 538] width 49 height 32
click at [664, 540] on input "Thu" at bounding box center [664, 540] width 0 height 0
click at [658, 607] on div "What days of the week do you usually cook? Mon Tue Wed Thu Fri Sat Sun" at bounding box center [667, 456] width 609 height 316
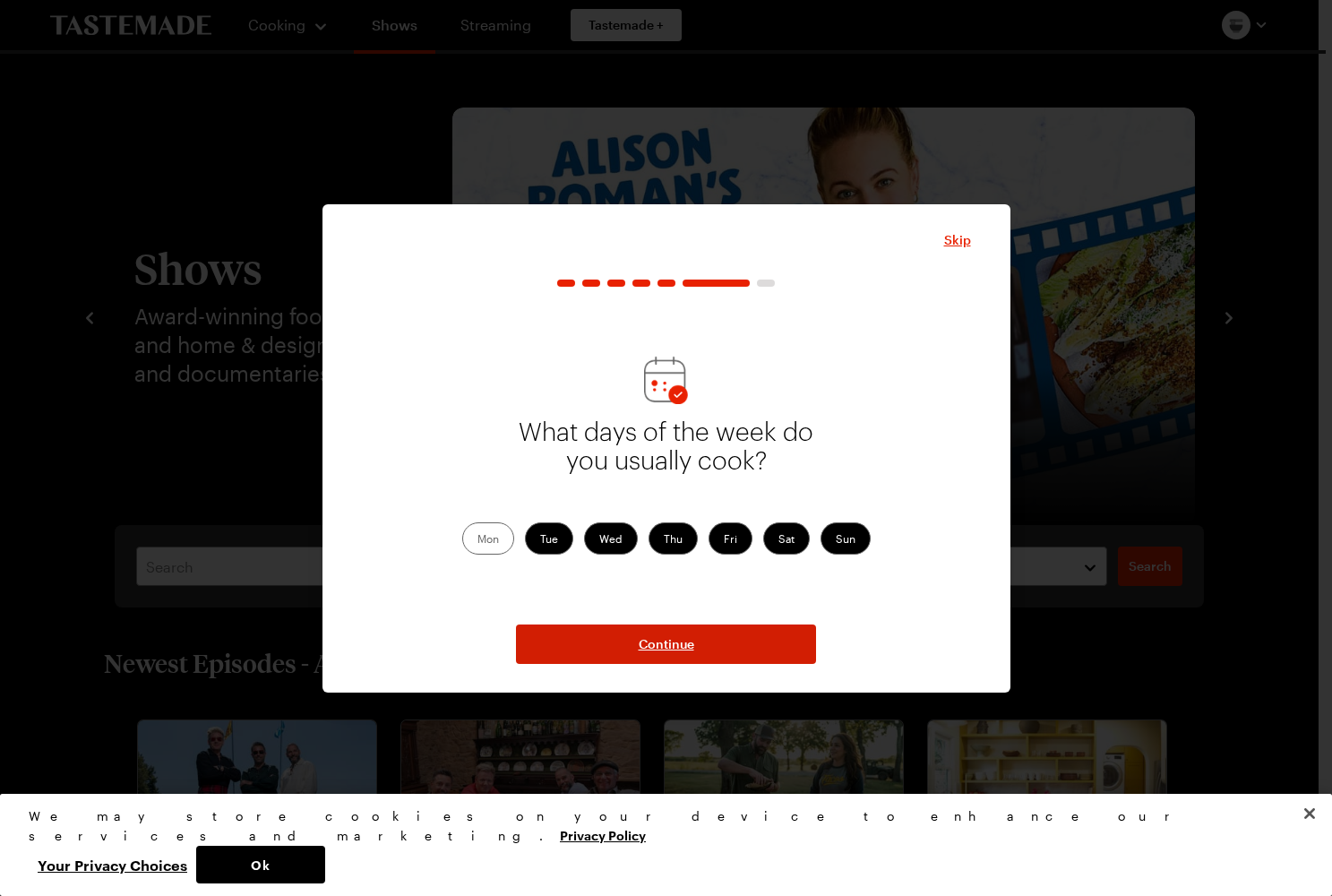
click at [646, 630] on button "Continue" at bounding box center [666, 644] width 300 height 39
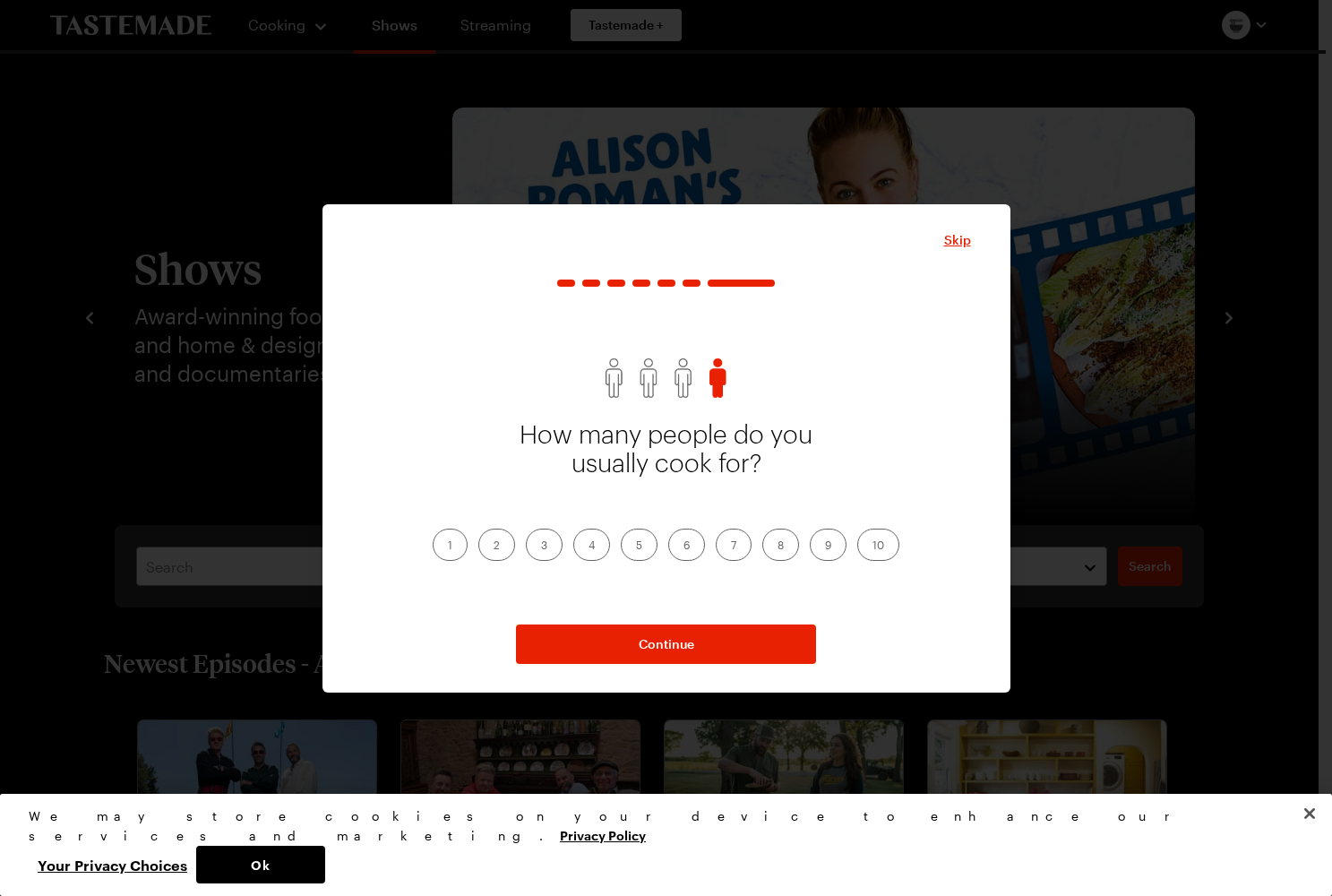
click at [503, 533] on label "2" at bounding box center [497, 544] width 37 height 32
click at [494, 547] on input "2" at bounding box center [494, 547] width 0 height 0
click at [604, 650] on button "Continue" at bounding box center [666, 644] width 300 height 39
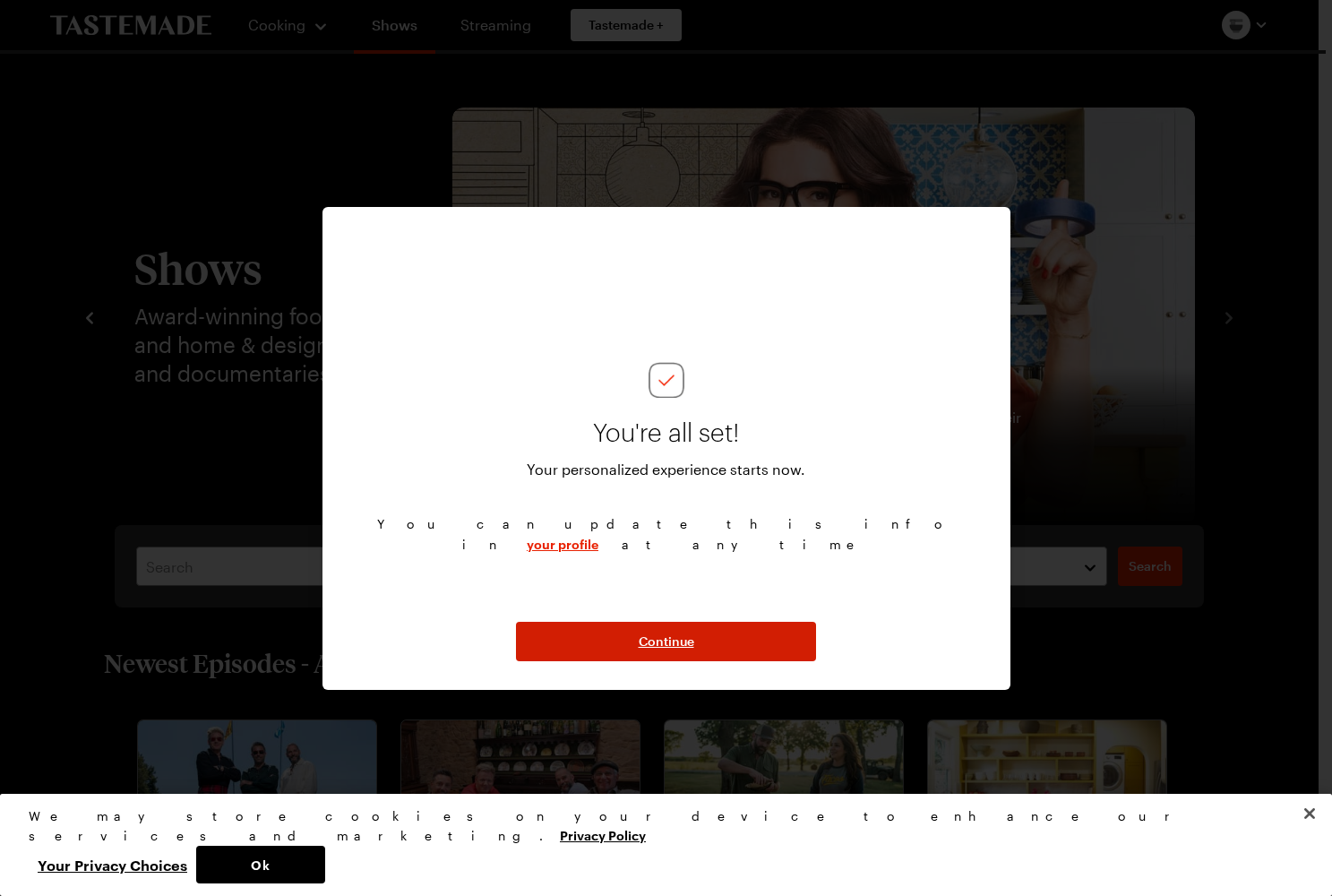
click at [678, 640] on span "Continue" at bounding box center [666, 641] width 56 height 18
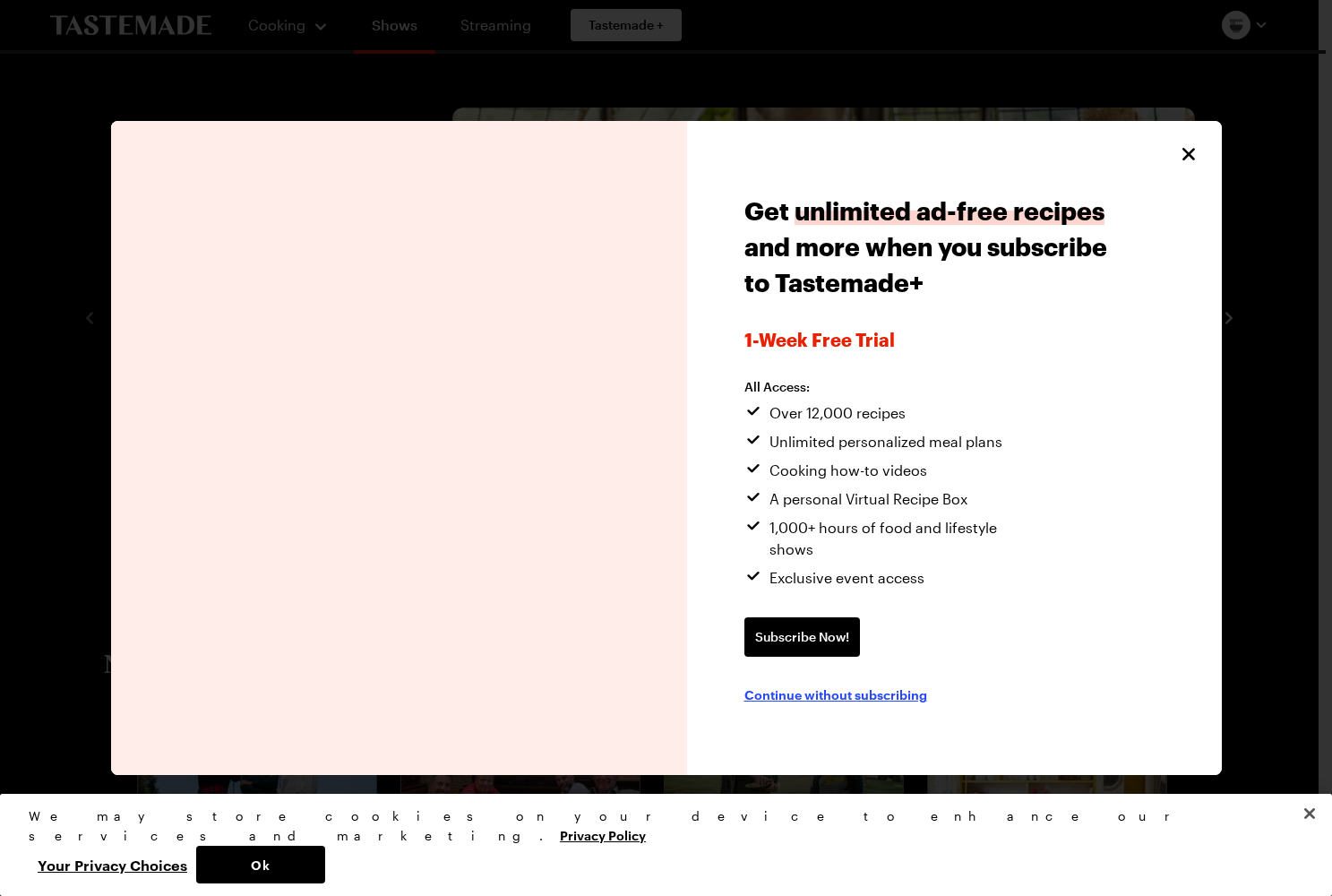
click at [870, 685] on span "Continue without subscribing" at bounding box center [836, 694] width 183 height 18
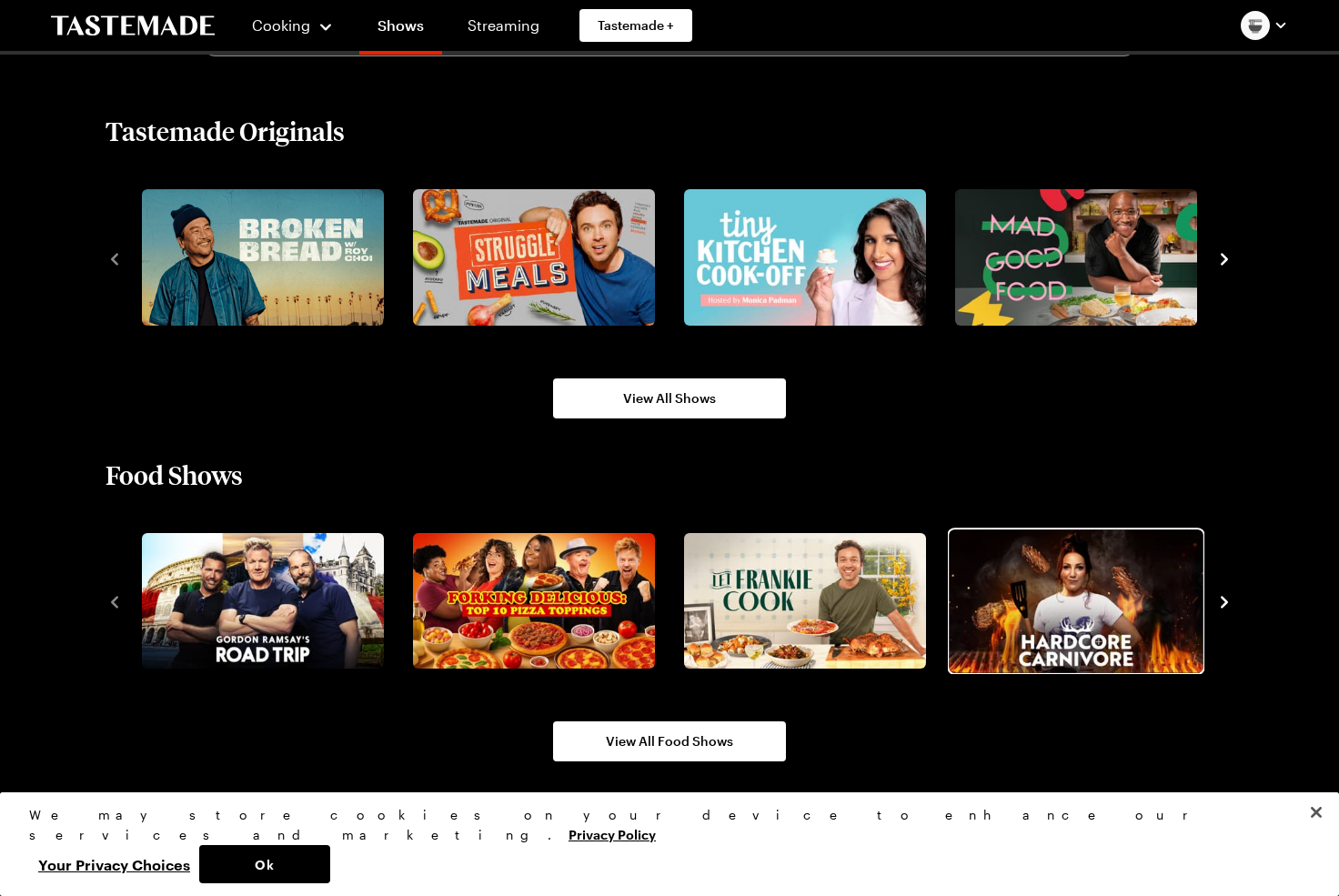
scroll to position [1306, 0]
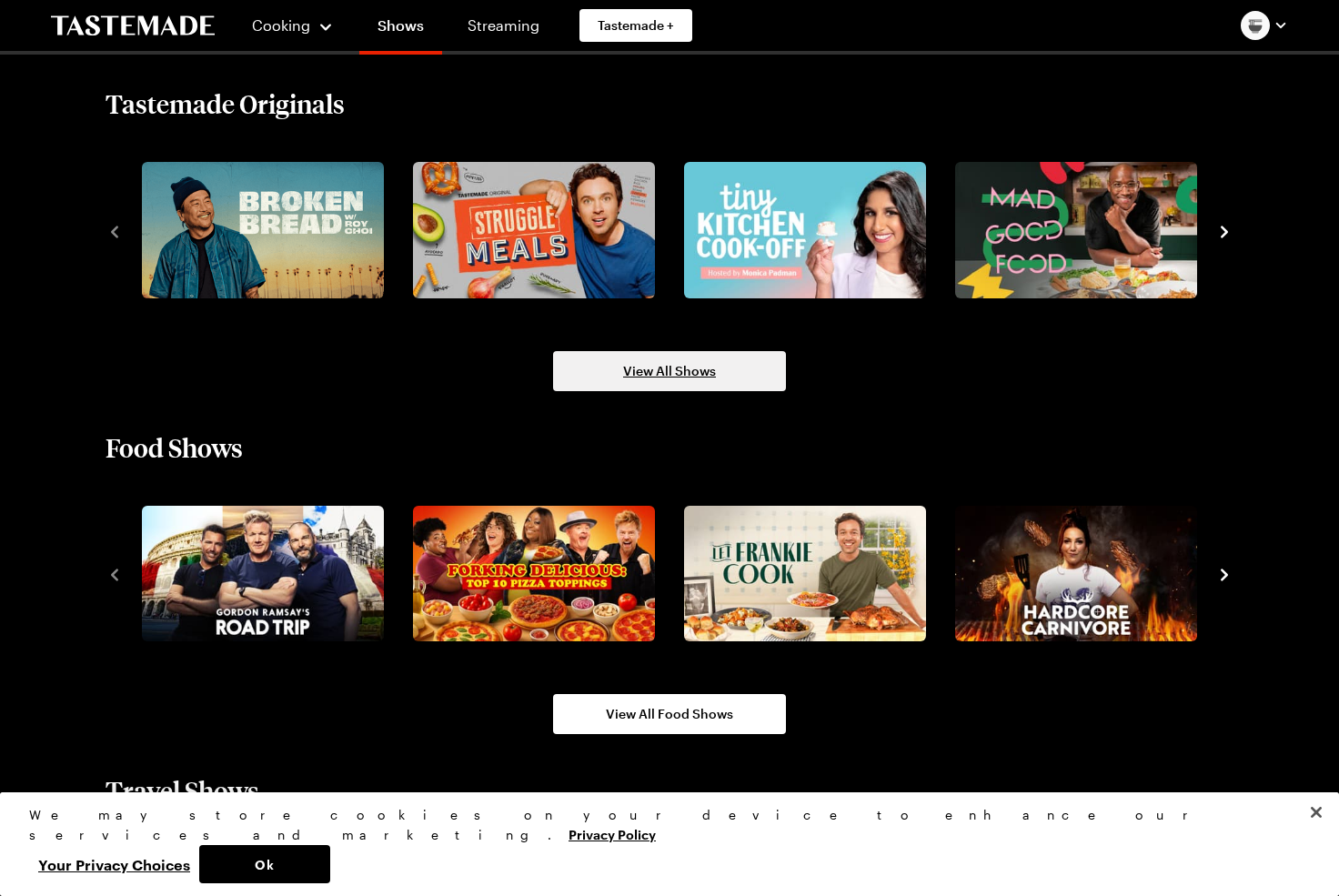
click at [688, 386] on link "View All Shows" at bounding box center [669, 371] width 233 height 40
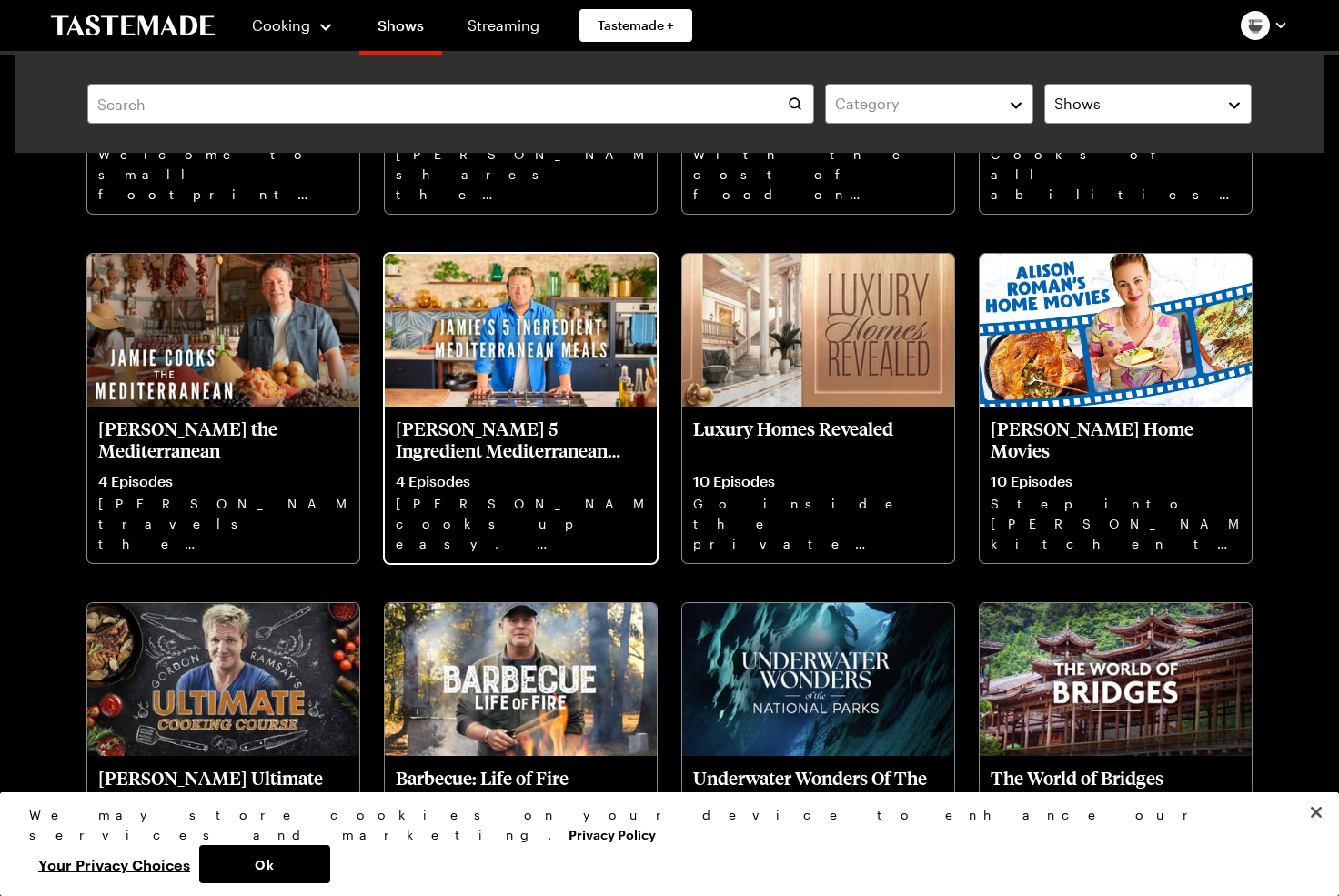
scroll to position [1810, 0]
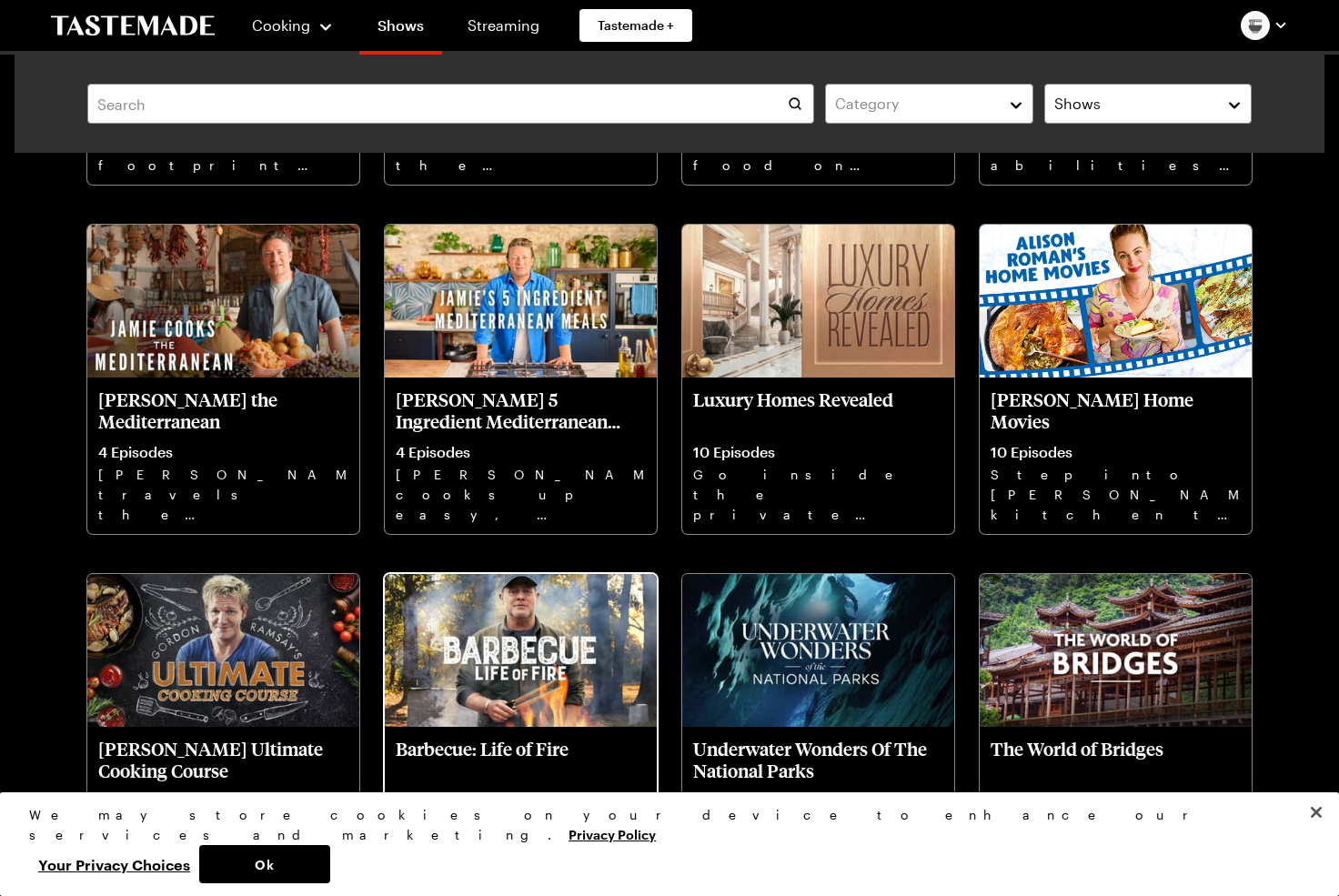
click at [547, 643] on img at bounding box center [520, 650] width 272 height 153
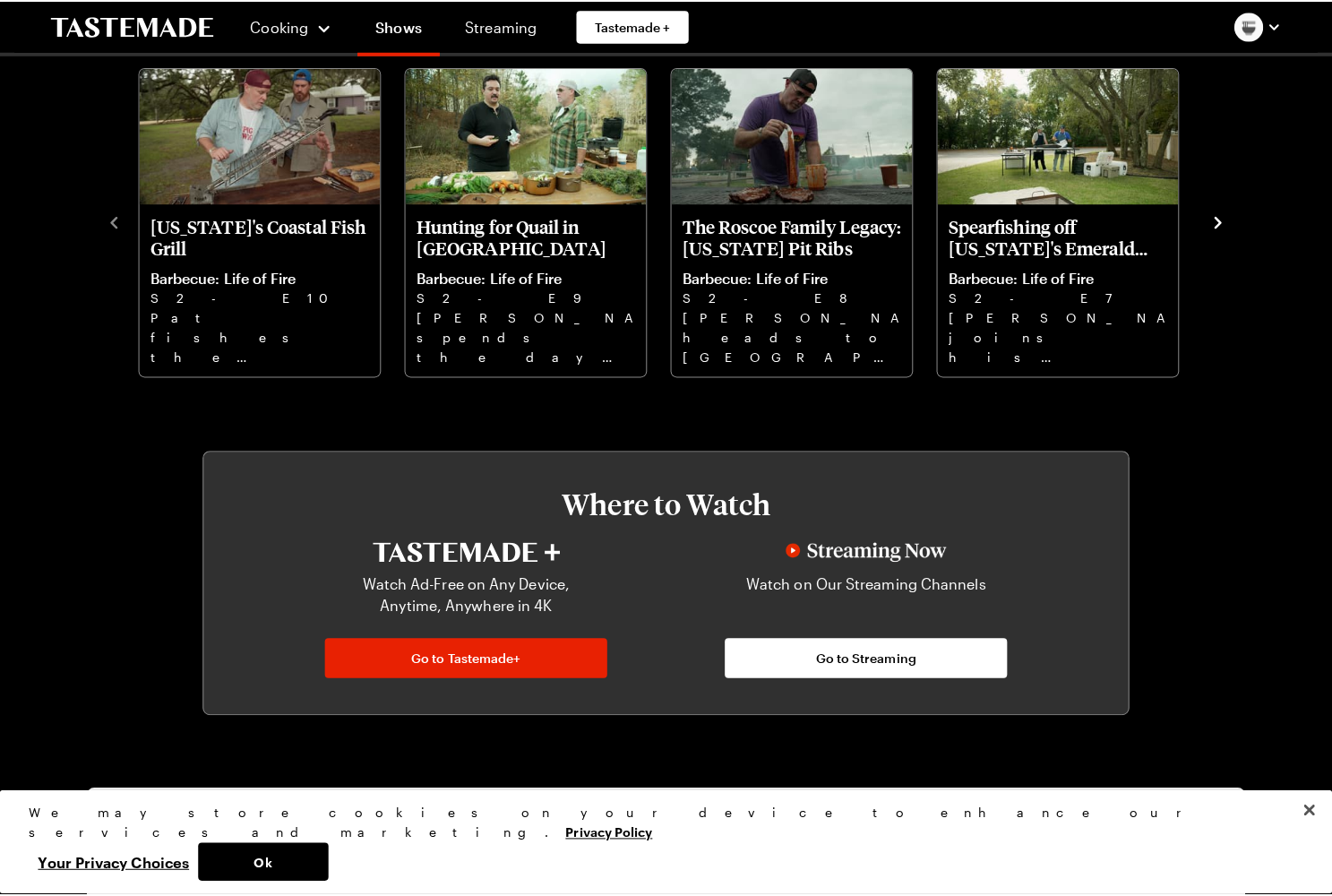
scroll to position [516, 0]
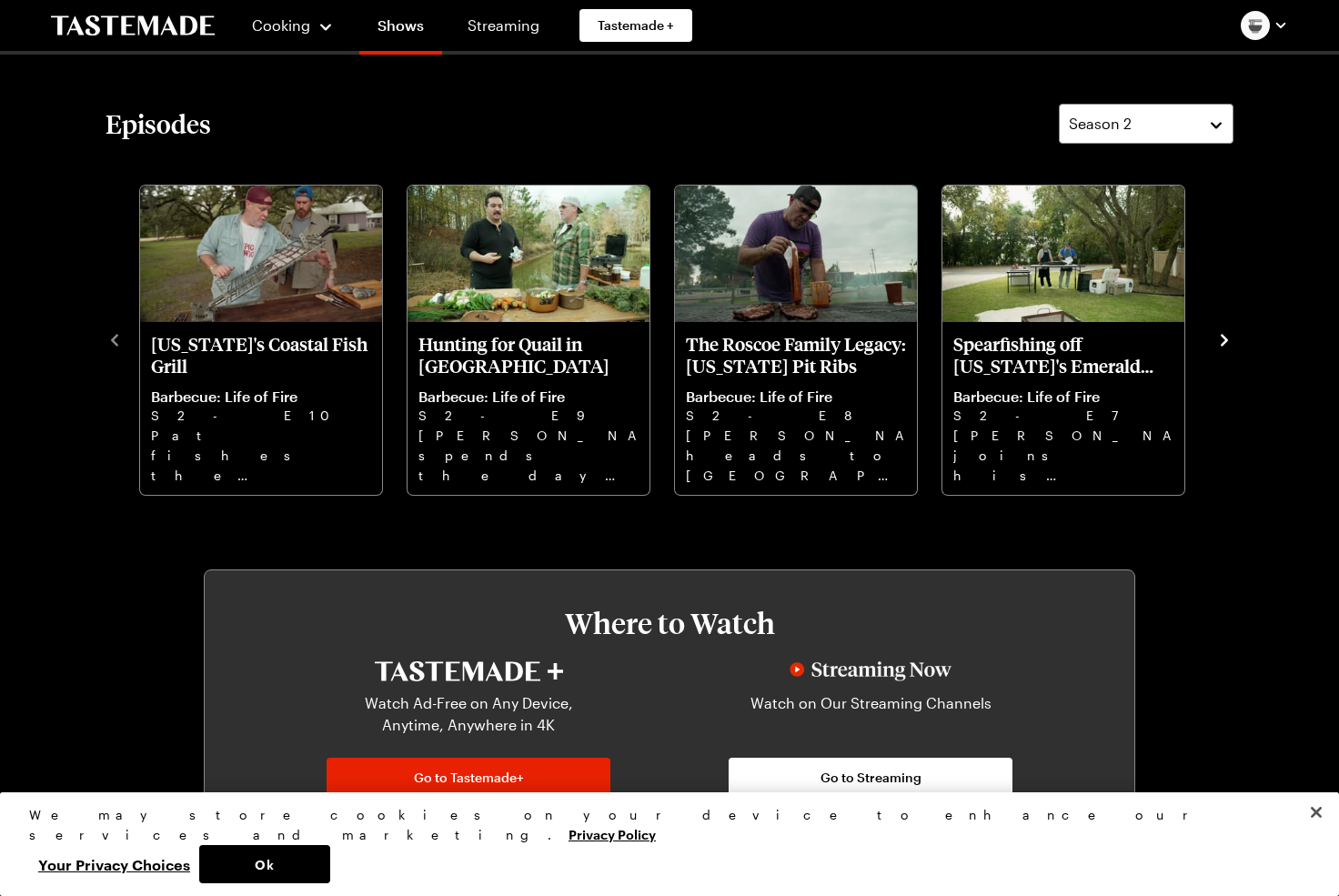
click at [1229, 343] on icon "navigate to next item" at bounding box center [1224, 340] width 18 height 18
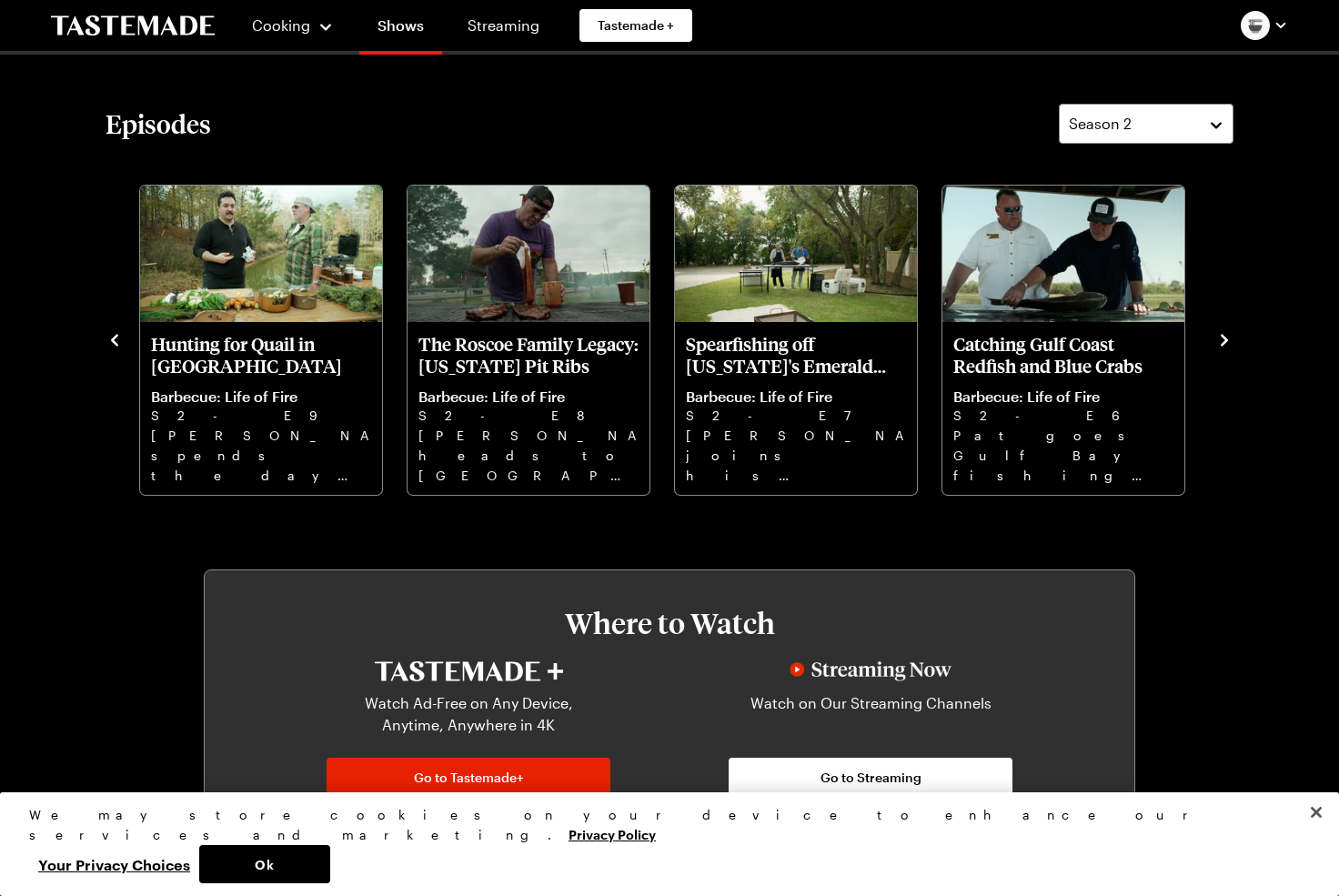
click at [1229, 343] on icon "navigate to next item" at bounding box center [1224, 340] width 18 height 18
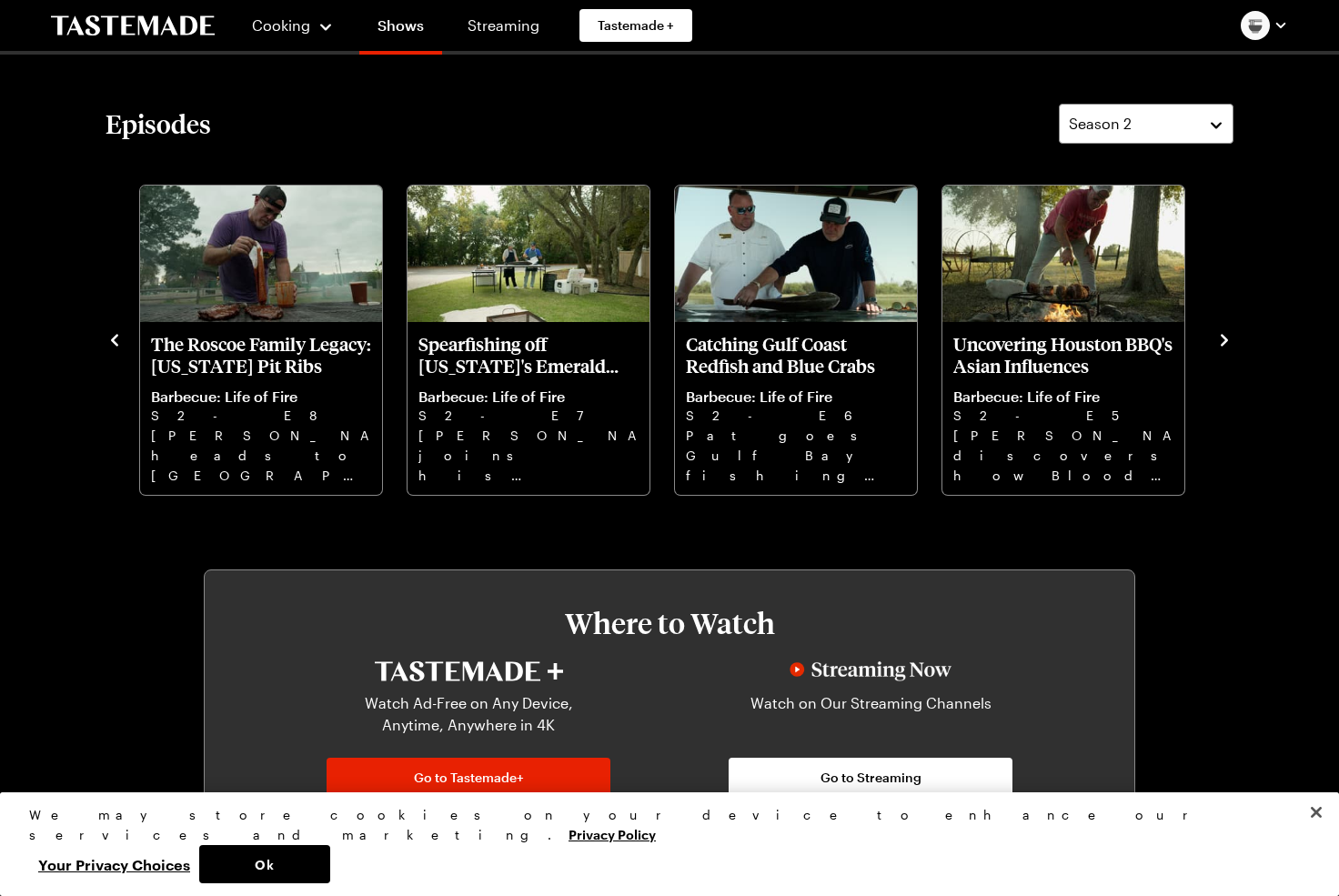
click at [1229, 343] on icon "navigate to next item" at bounding box center [1224, 340] width 18 height 18
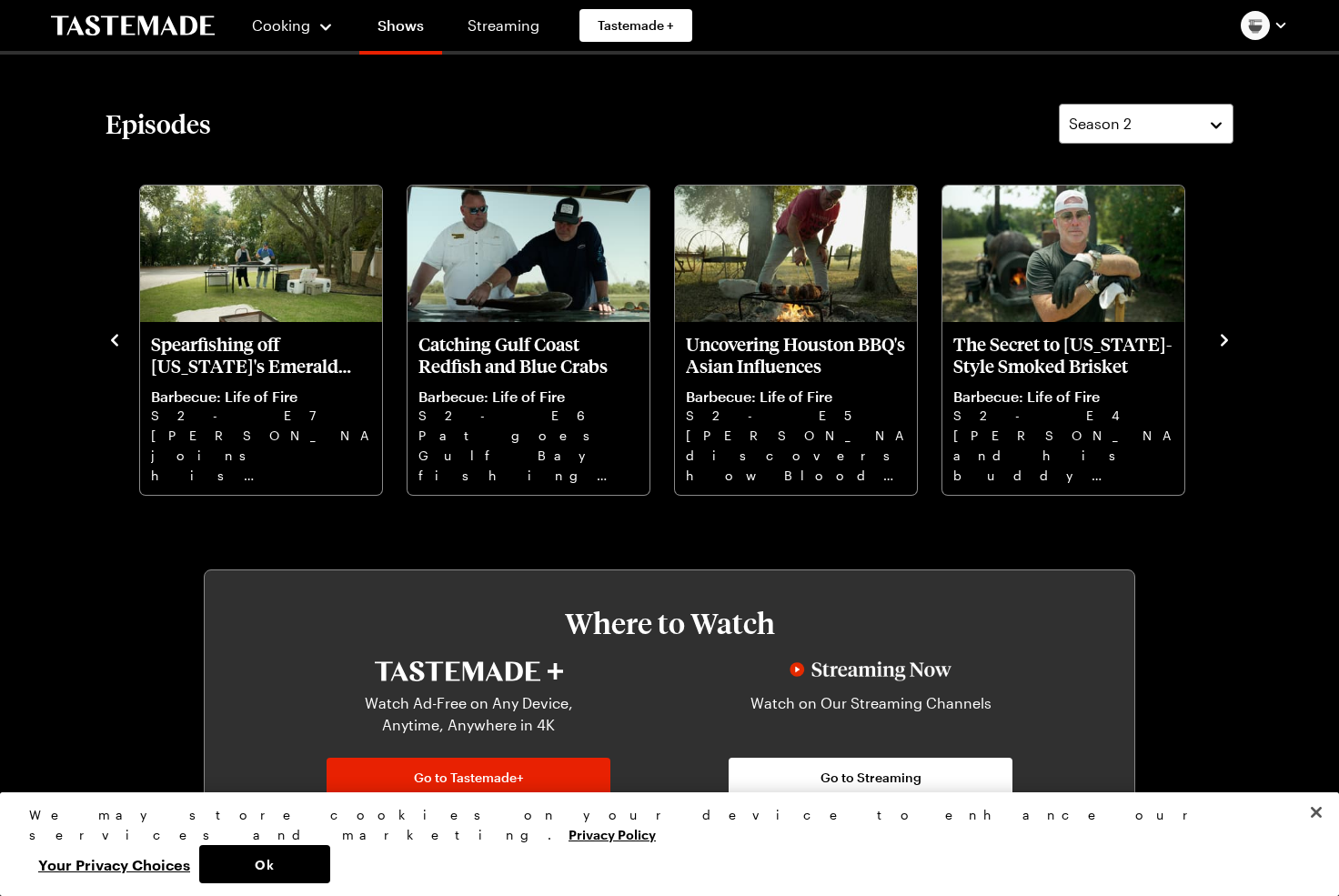
click at [1229, 343] on icon "navigate to next item" at bounding box center [1224, 340] width 18 height 18
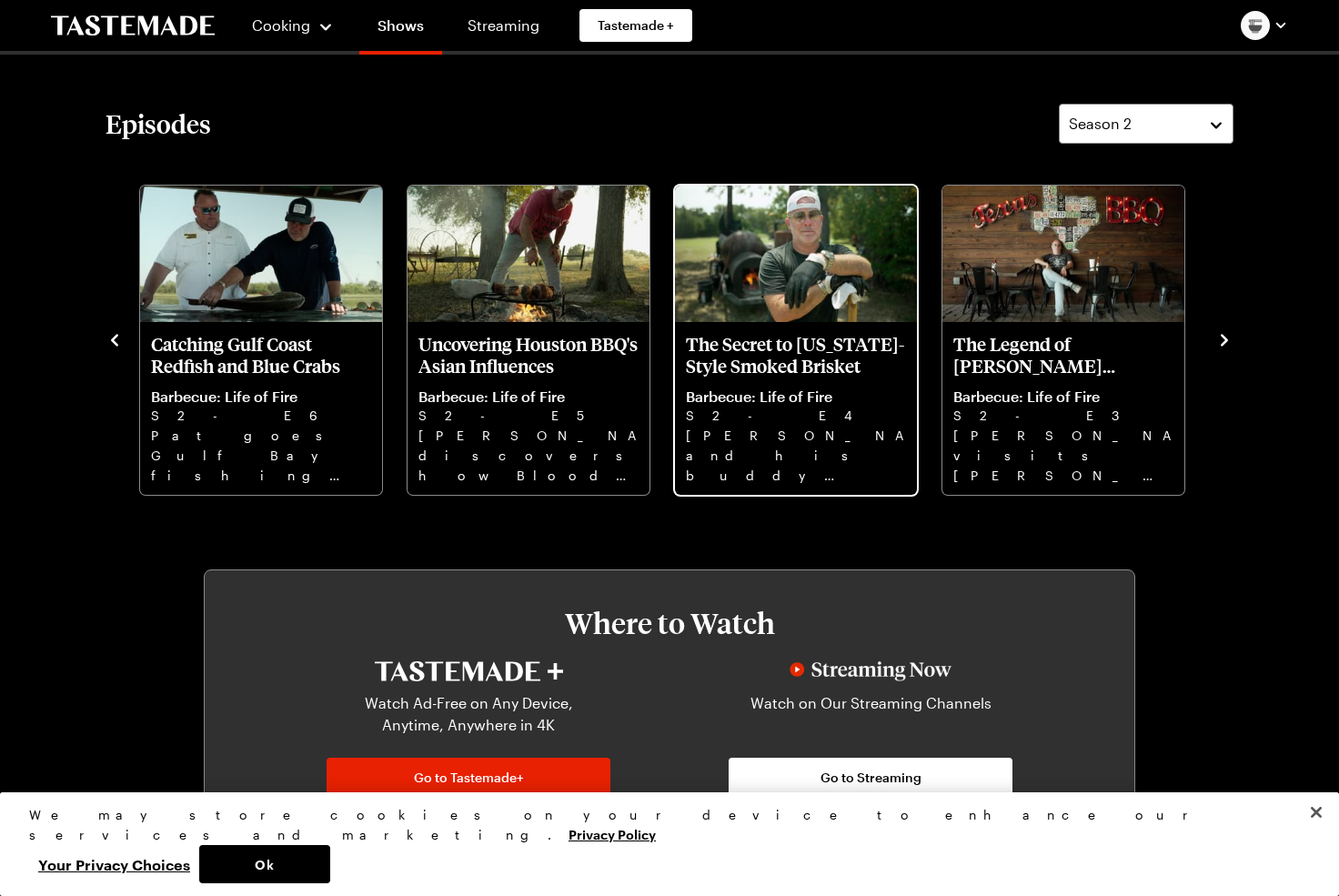
click at [716, 347] on p "The Secret to [US_STATE]-Style Smoked Brisket" at bounding box center [796, 355] width 220 height 44
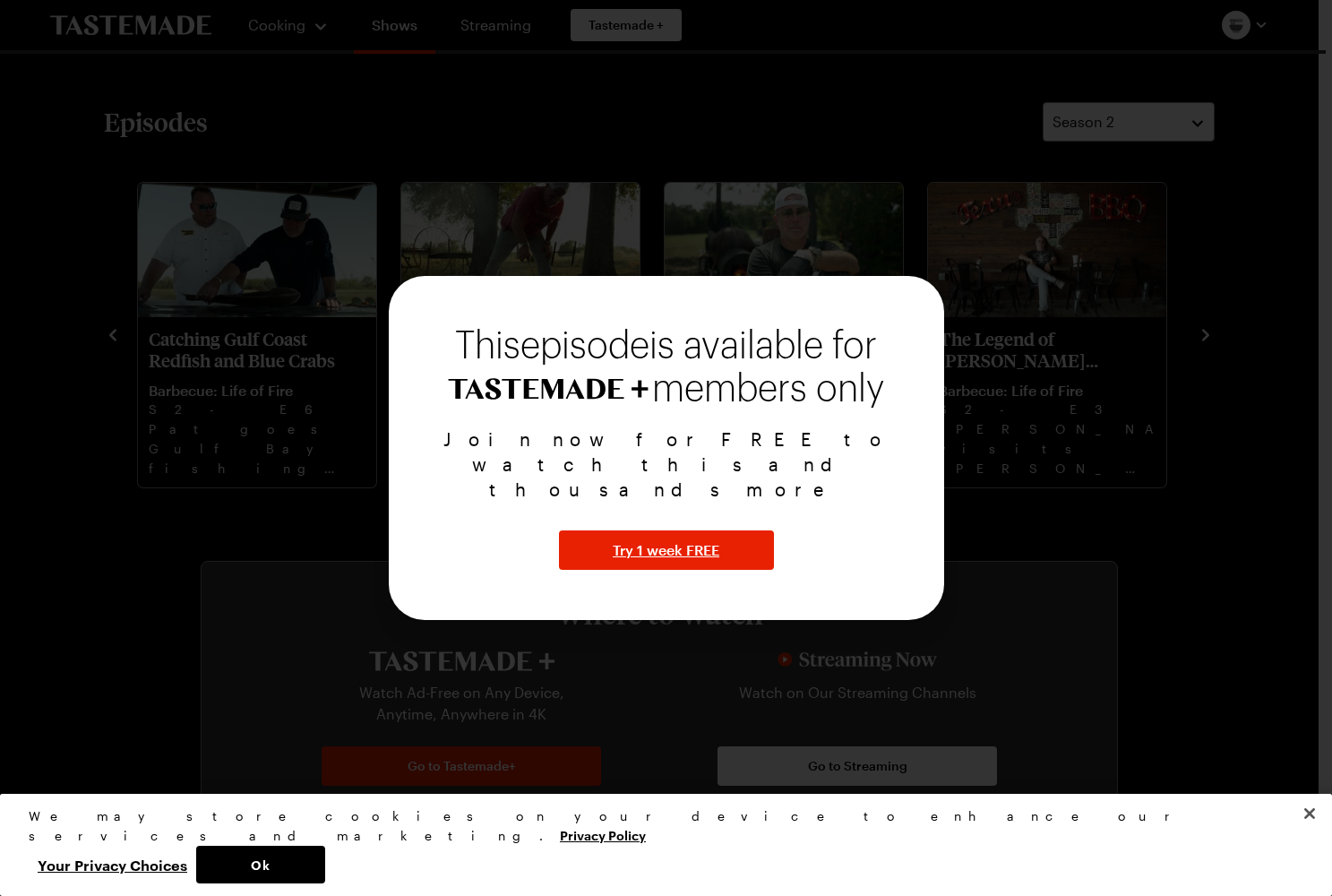
click at [607, 504] on div "Join now for FREE to watch this and thousands more Try 1 week FREE" at bounding box center [666, 498] width 513 height 143
click at [604, 504] on div "Join now for FREE to watch this and thousands more Try 1 week FREE" at bounding box center [666, 498] width 513 height 143
